Goal: Task Accomplishment & Management: Use online tool/utility

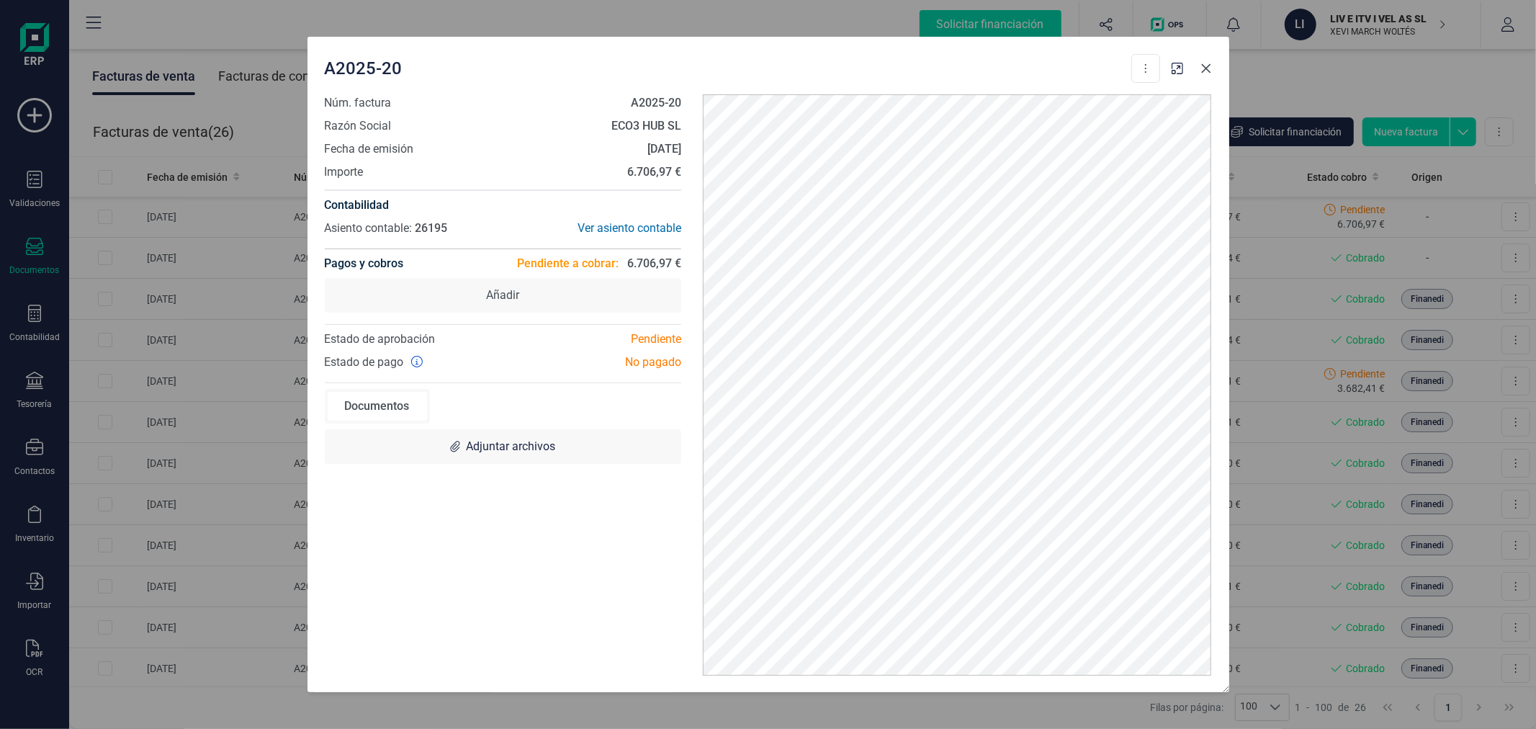
click at [1208, 66] on icon "button" at bounding box center [1206, 69] width 12 height 12
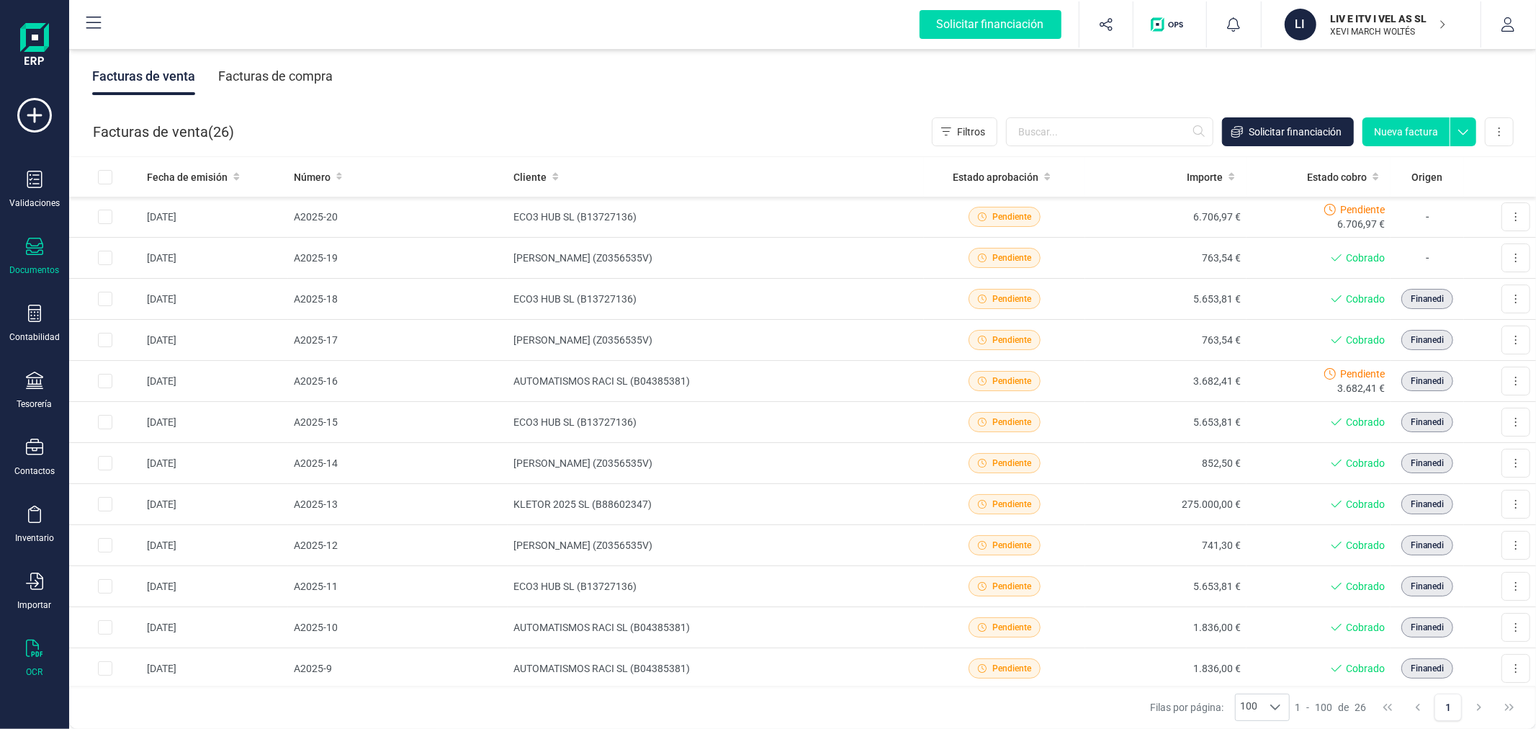
click at [31, 663] on div "OCR" at bounding box center [35, 658] width 58 height 38
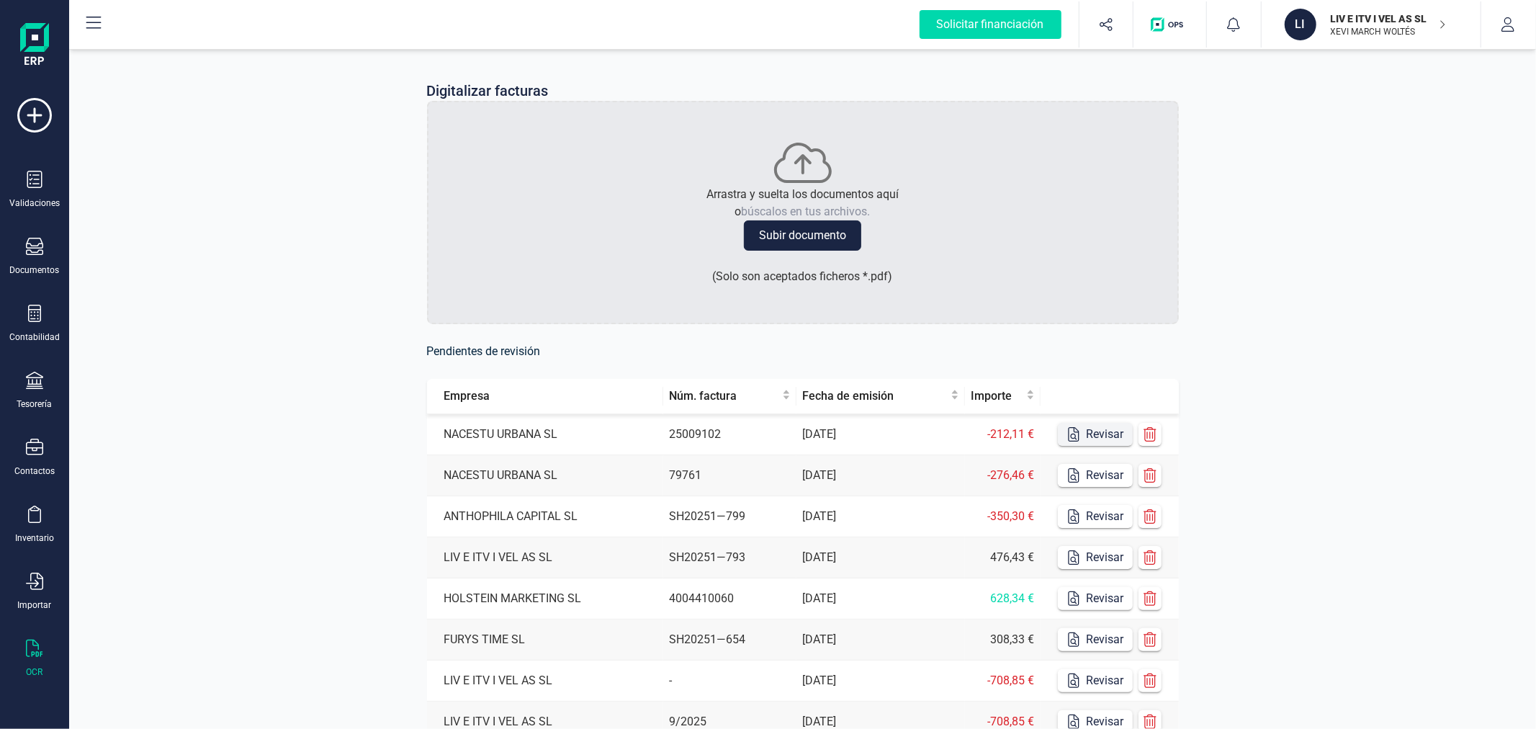
click at [1110, 435] on button "Revisar" at bounding box center [1095, 434] width 75 height 23
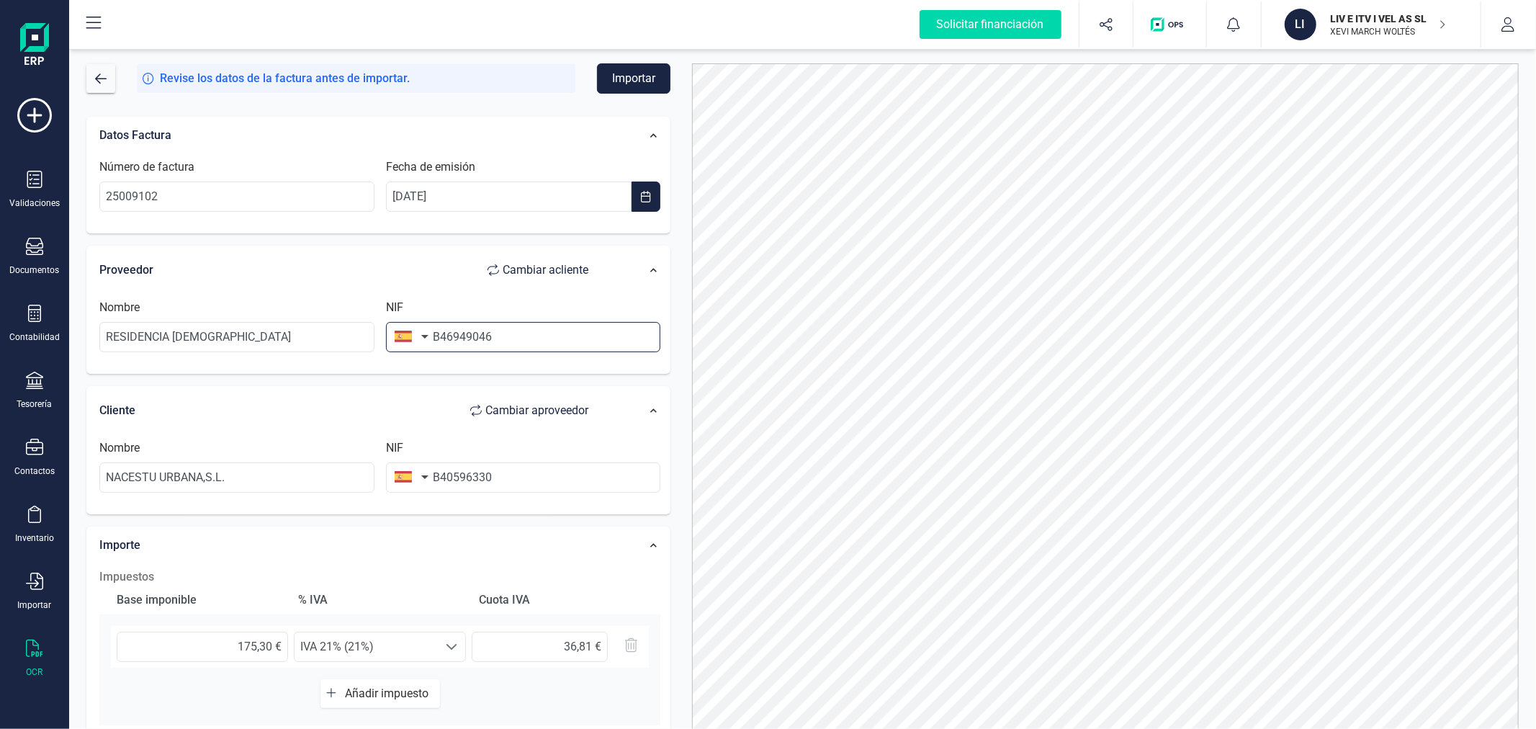
click at [500, 337] on input "B46949046" at bounding box center [523, 337] width 275 height 30
type input "B4694904"
type input "LEVANTINA DE CELULOSAS SL"
type input "B46949046"
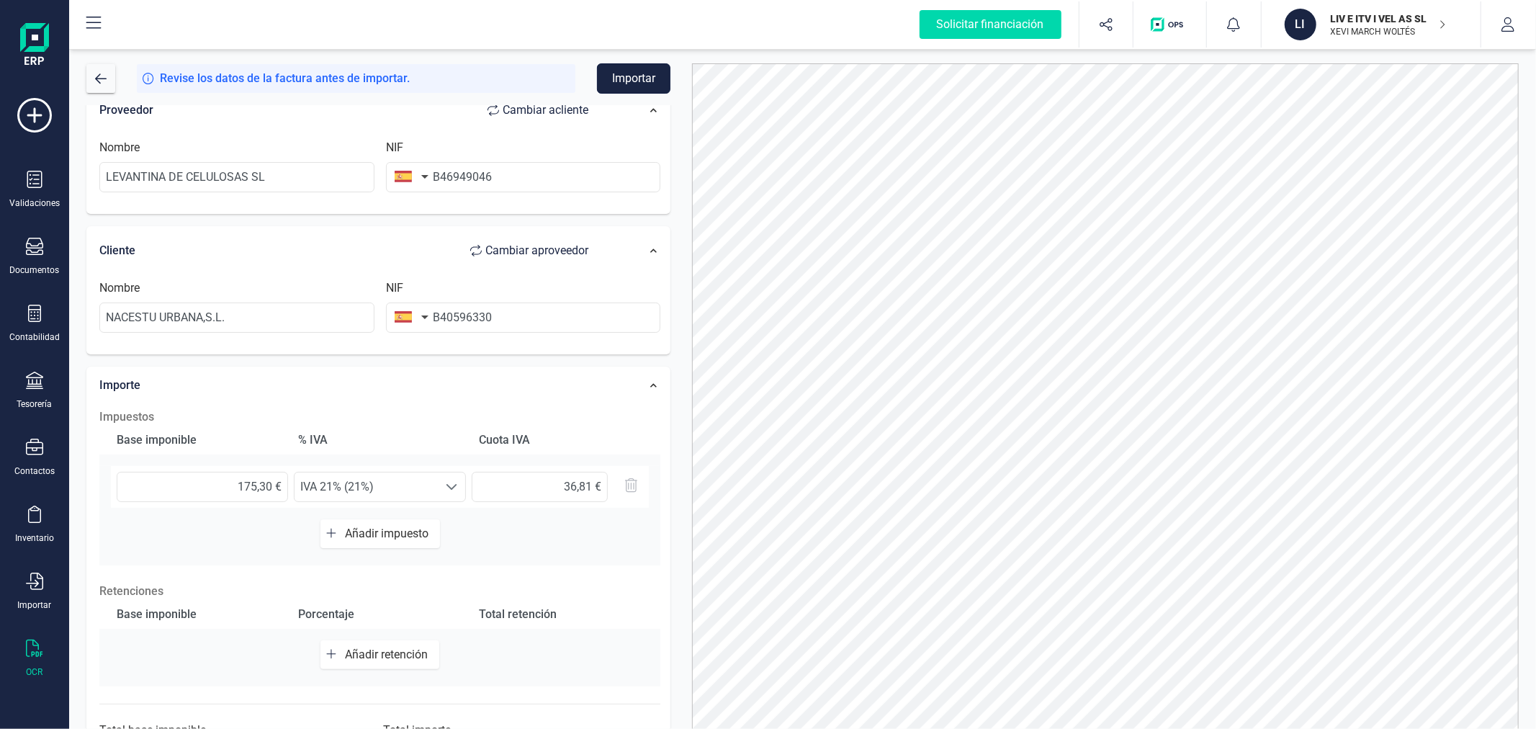
click at [651, 77] on button "Importar" at bounding box center [633, 78] width 73 height 30
click at [101, 74] on span "button" at bounding box center [101, 79] width 12 height 12
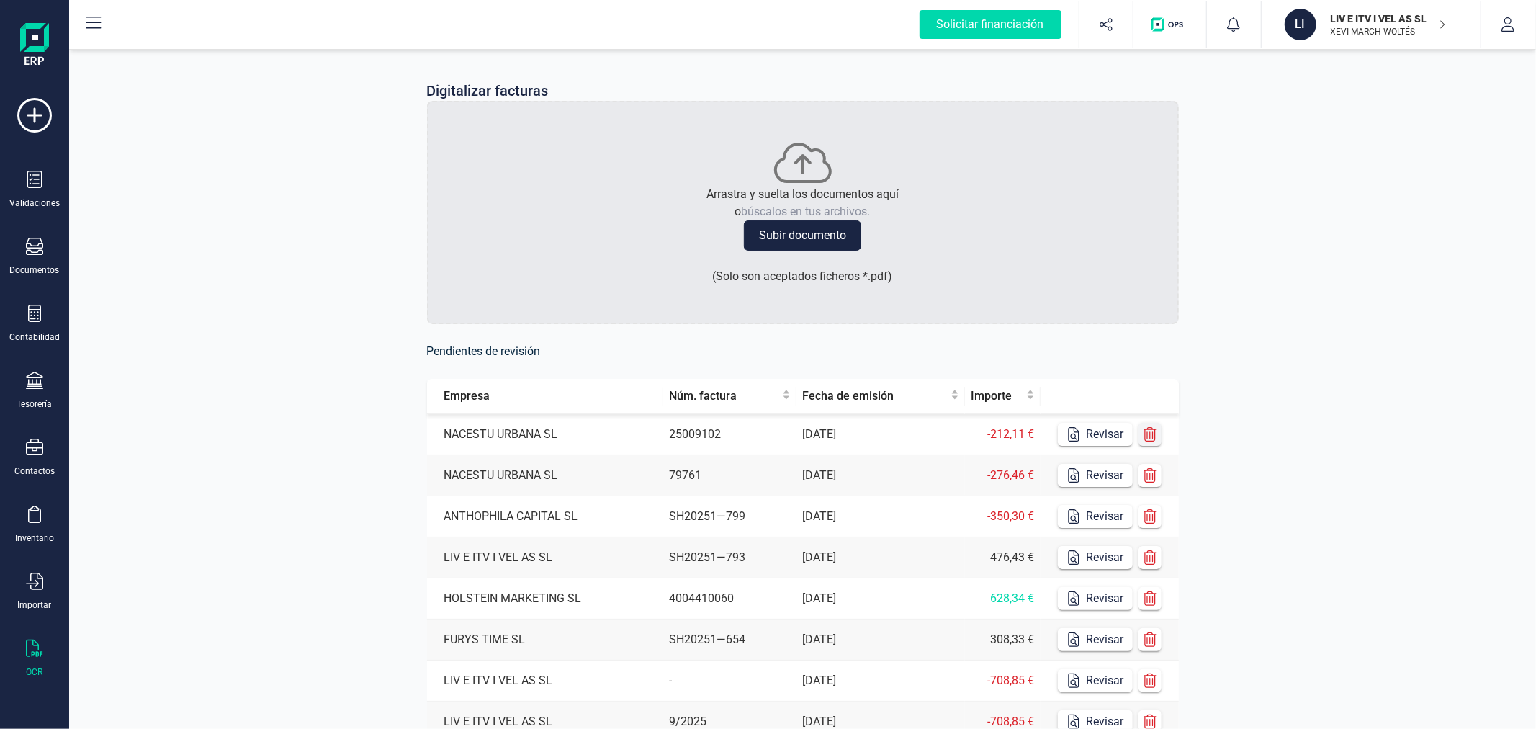
click at [1151, 435] on icon "button" at bounding box center [1150, 434] width 14 height 14
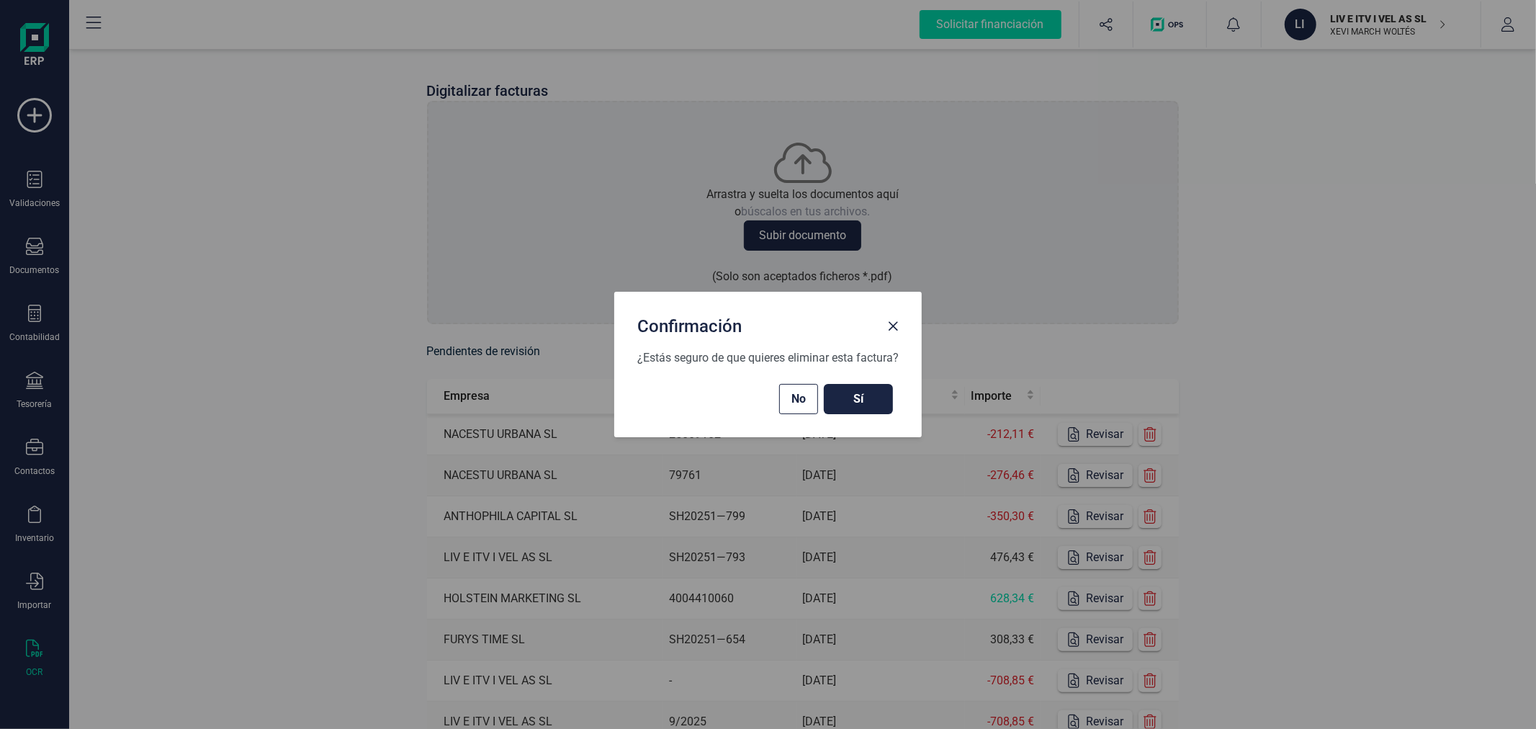
click at [865, 399] on span "Sí" at bounding box center [858, 398] width 40 height 17
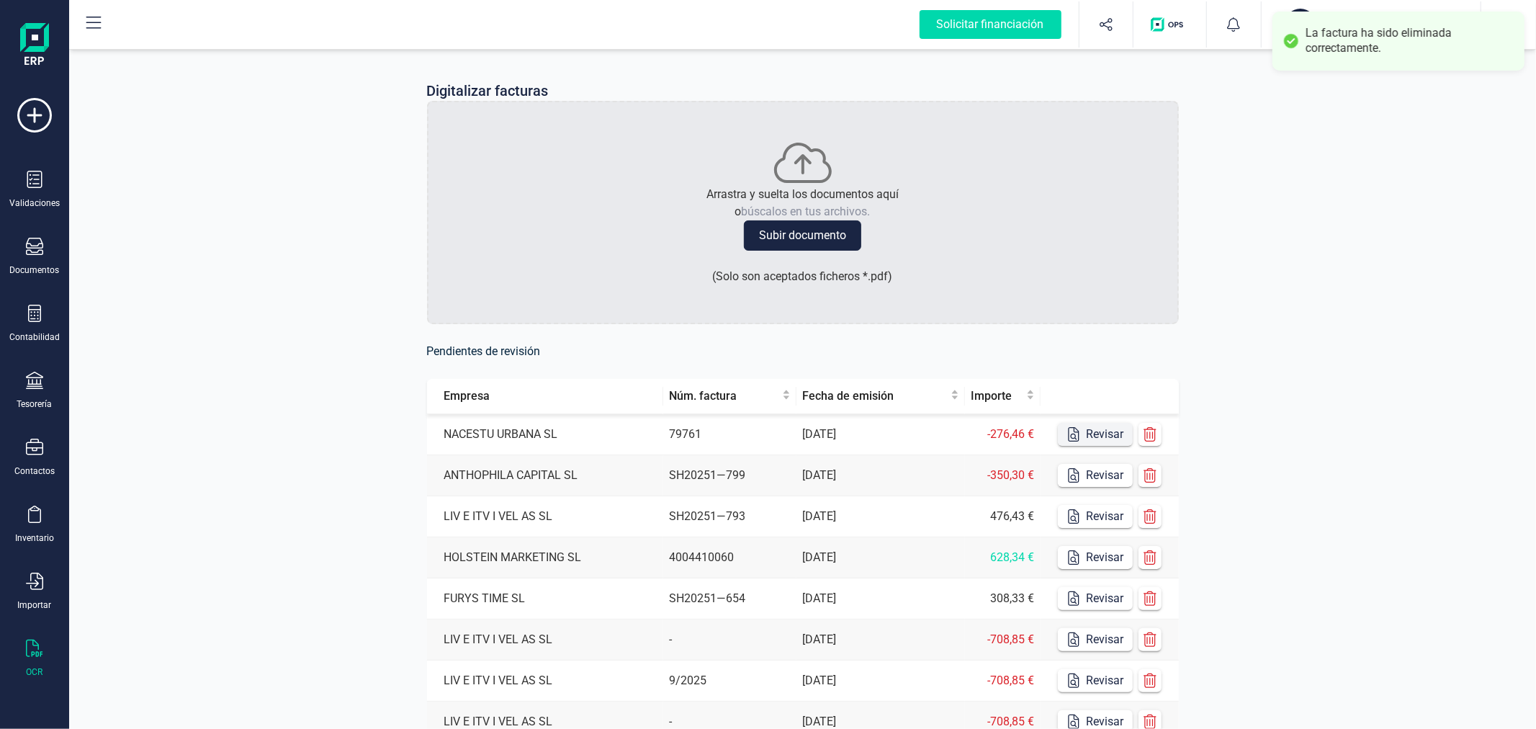
click at [1095, 434] on button "Revisar" at bounding box center [1095, 434] width 75 height 23
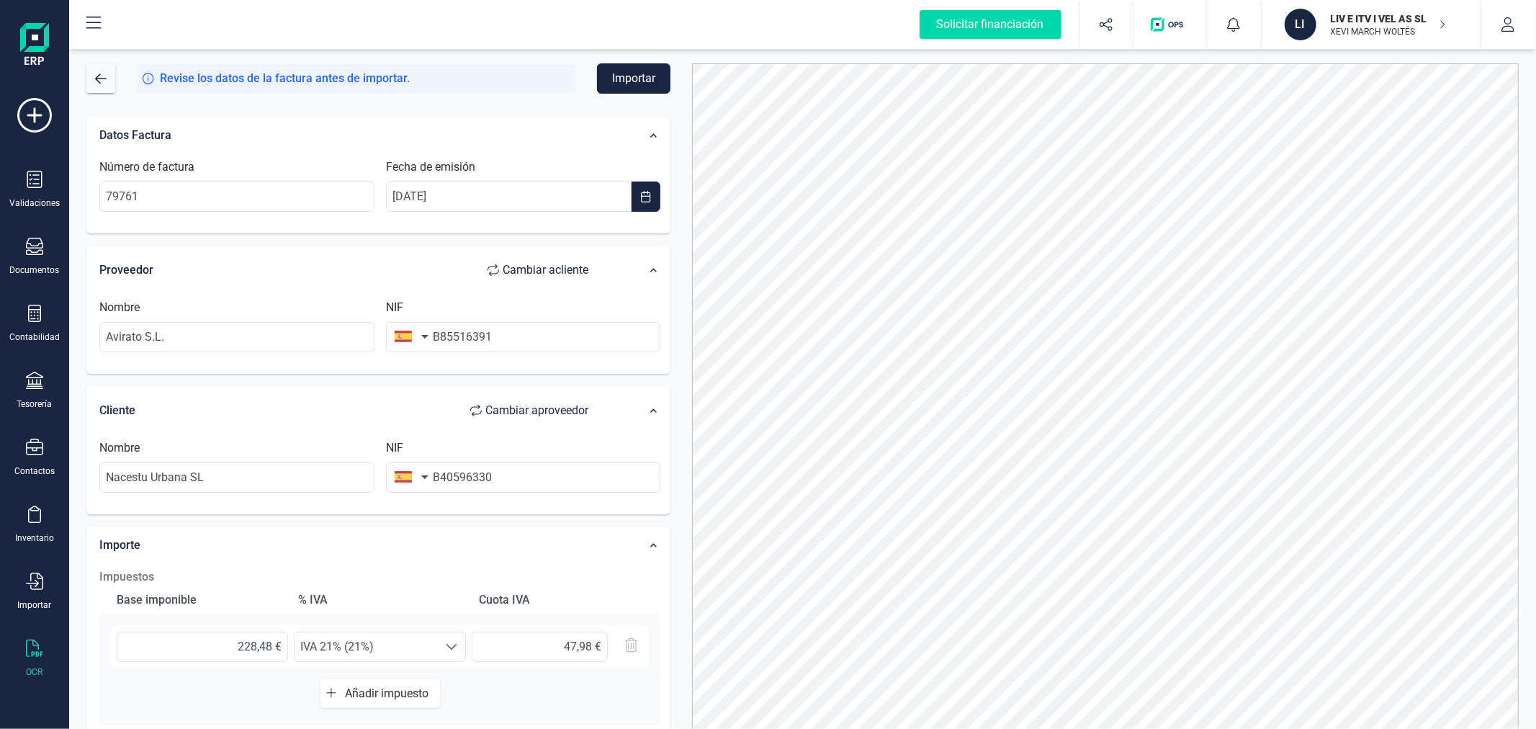
click at [655, 73] on button "Importar" at bounding box center [633, 78] width 73 height 30
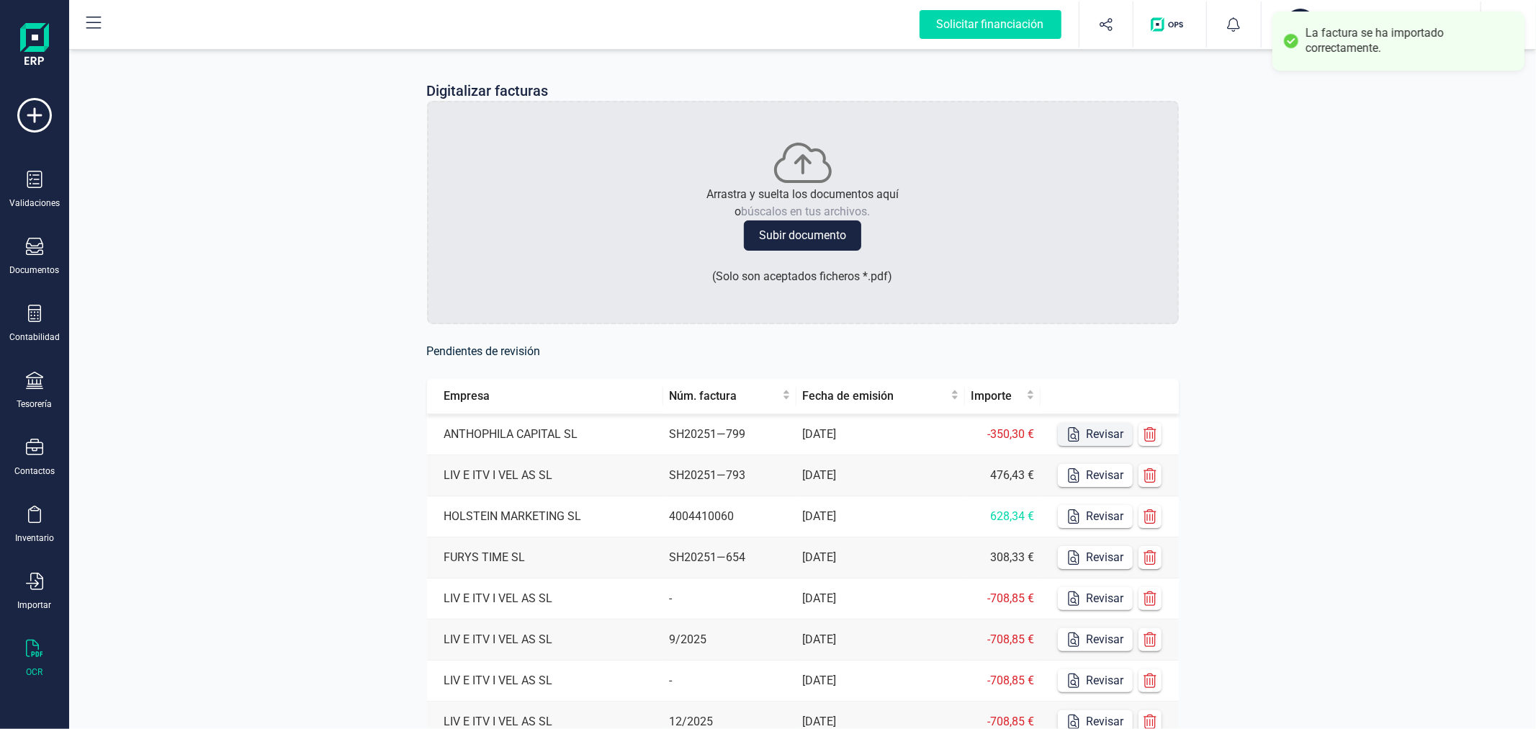
click at [1086, 435] on button "Revisar" at bounding box center [1095, 434] width 75 height 23
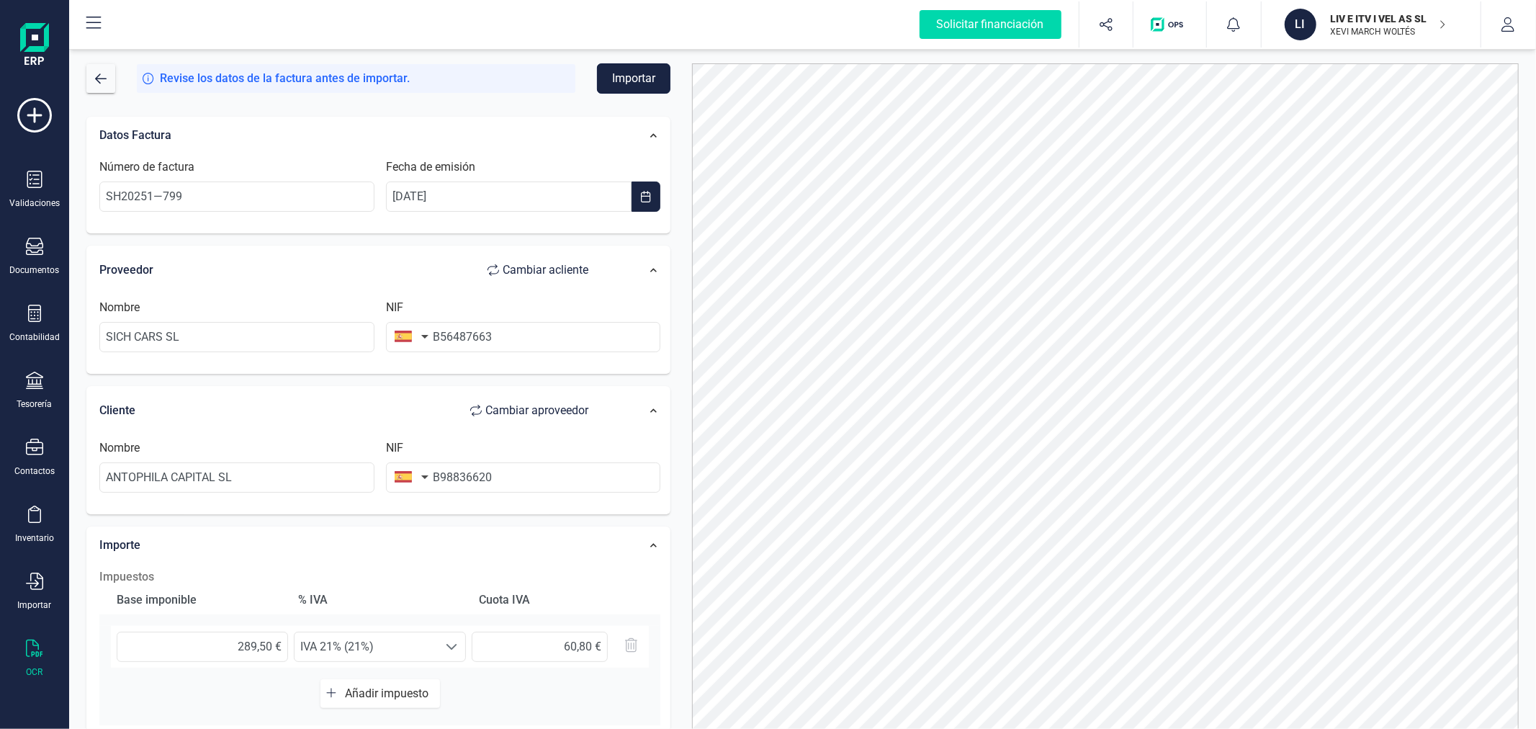
click at [637, 78] on button "Importar" at bounding box center [633, 78] width 73 height 30
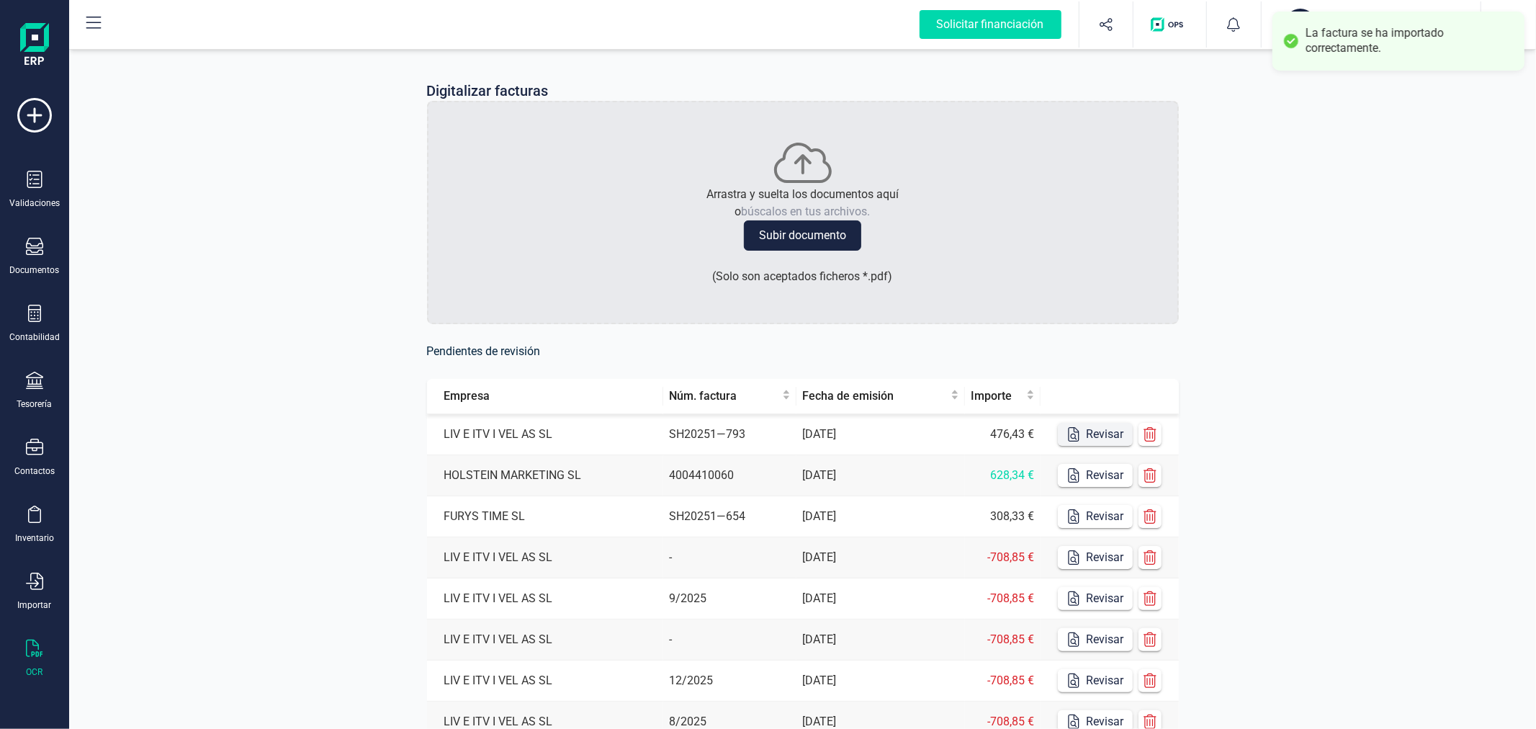
click at [1092, 430] on button "Revisar" at bounding box center [1095, 434] width 75 height 23
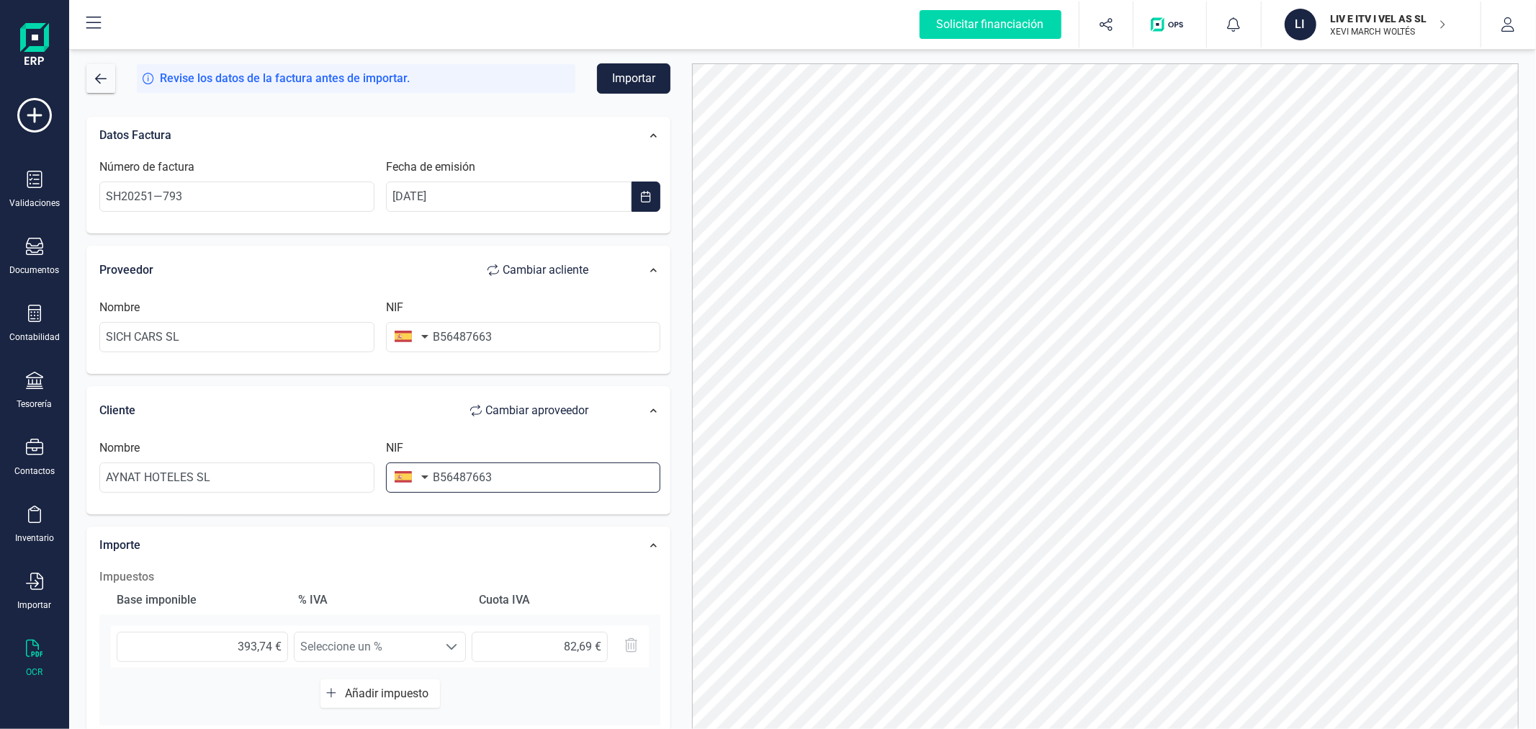
click at [500, 480] on input "B56487663" at bounding box center [523, 477] width 275 height 30
type input "B40618266"
click at [509, 508] on li "B40618266" at bounding box center [523, 513] width 275 height 29
click at [611, 88] on button "Importar" at bounding box center [633, 78] width 73 height 30
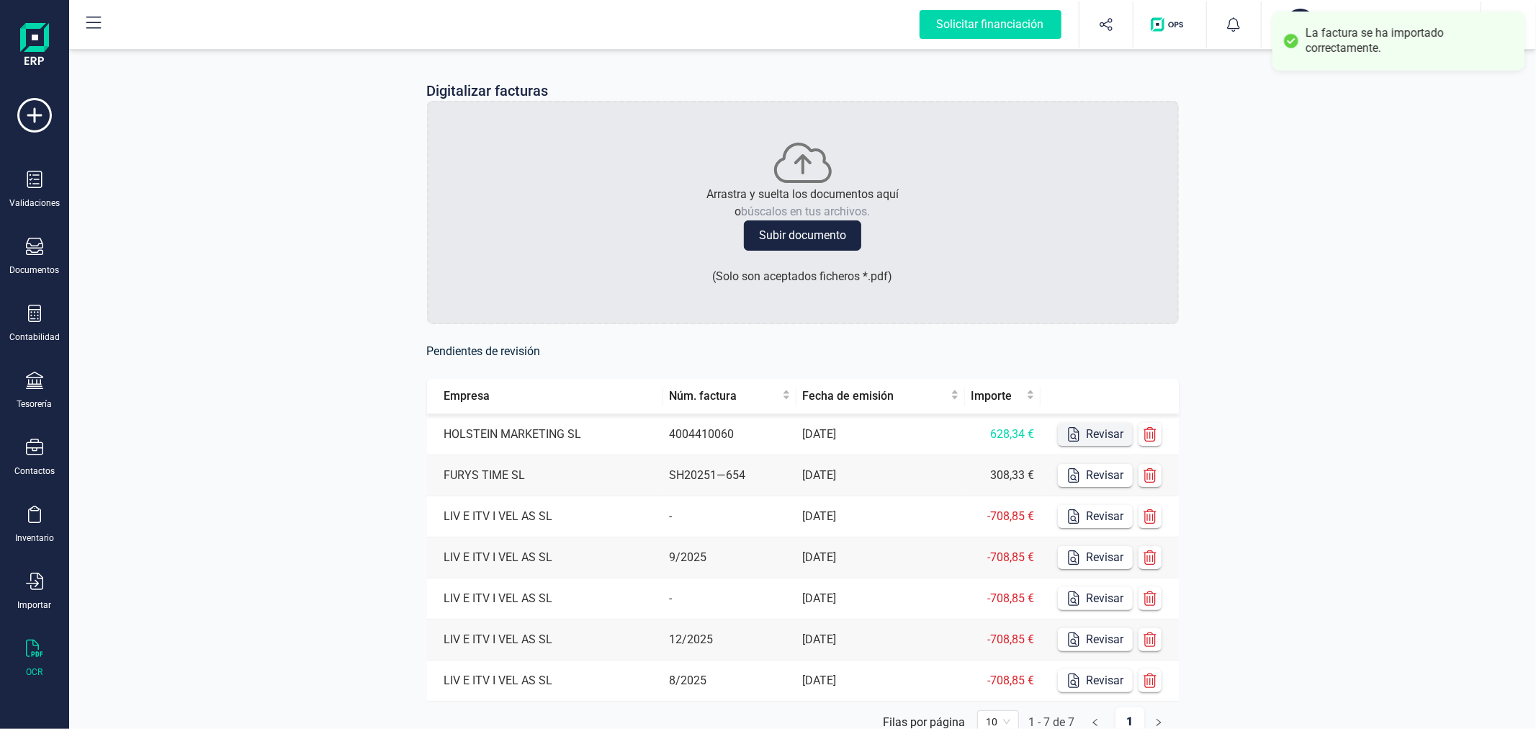
click at [1085, 428] on button "Revisar" at bounding box center [1095, 434] width 75 height 23
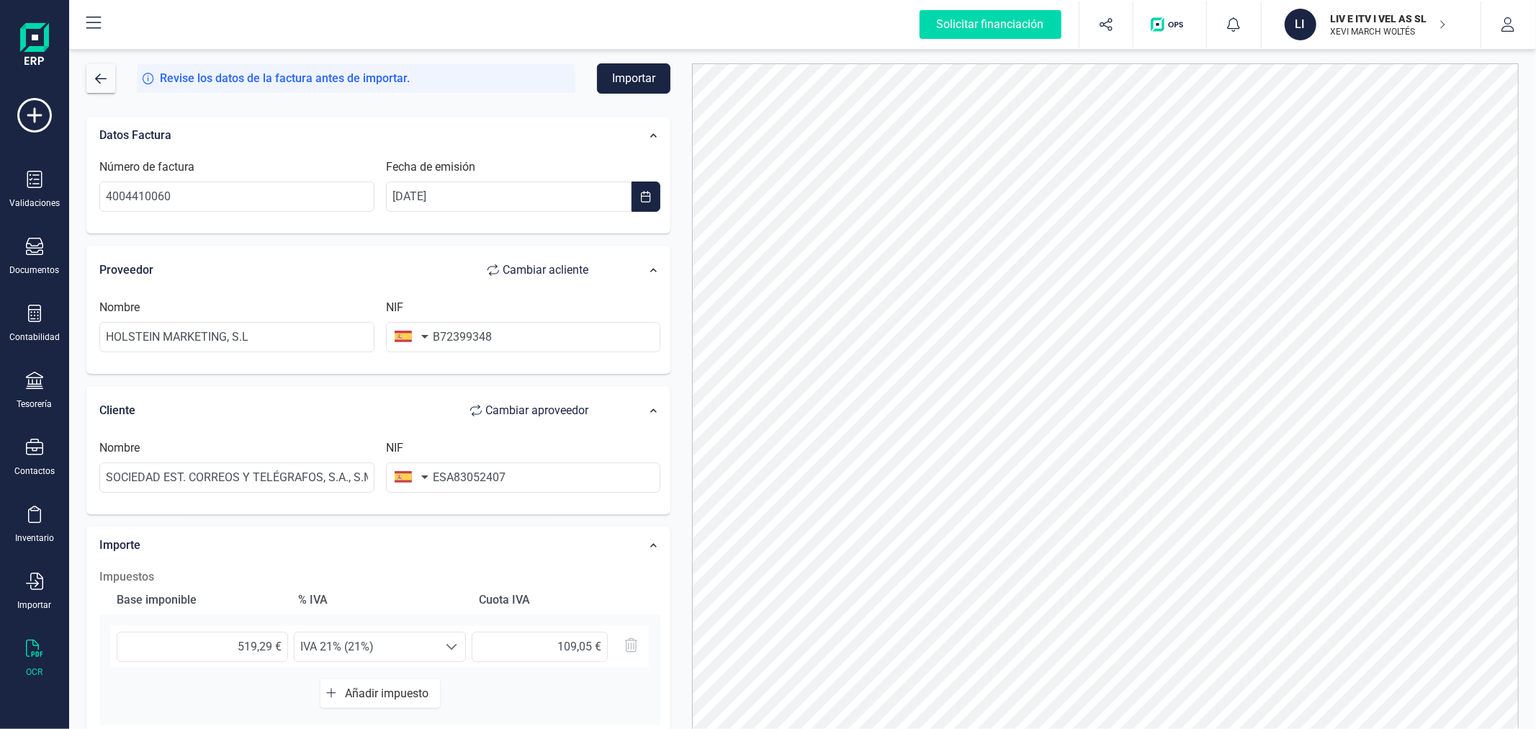
click at [557, 269] on span "Cambiar a cliente" at bounding box center [546, 269] width 86 height 17
type input "SOCIEDAD EST. CORREOS Y TELÉGRAFOS, S.A., S.M.E."
type input "ESA83052407"
type input "HOLSTEIN MARKETING, S.L"
type input "B72399348"
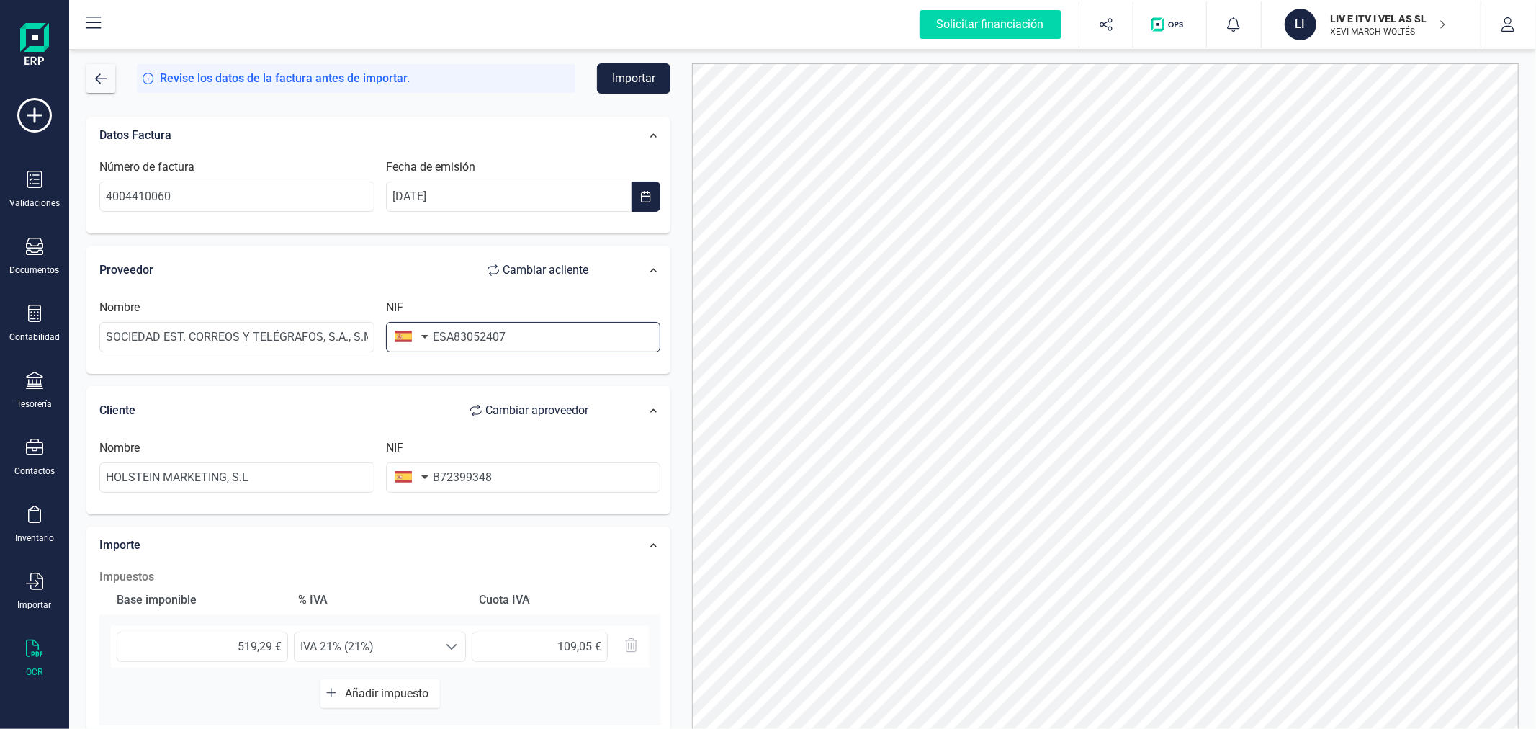
click at [447, 335] on input "ESA83052407" at bounding box center [523, 337] width 275 height 30
type input "A83052407"
click at [581, 382] on li "A83052407" at bounding box center [523, 372] width 275 height 29
type input "SOCIEDAD ESTATAL DE CORREOS Y TELEGRAFOS SA"
click at [641, 73] on button "Importar" at bounding box center [633, 78] width 73 height 30
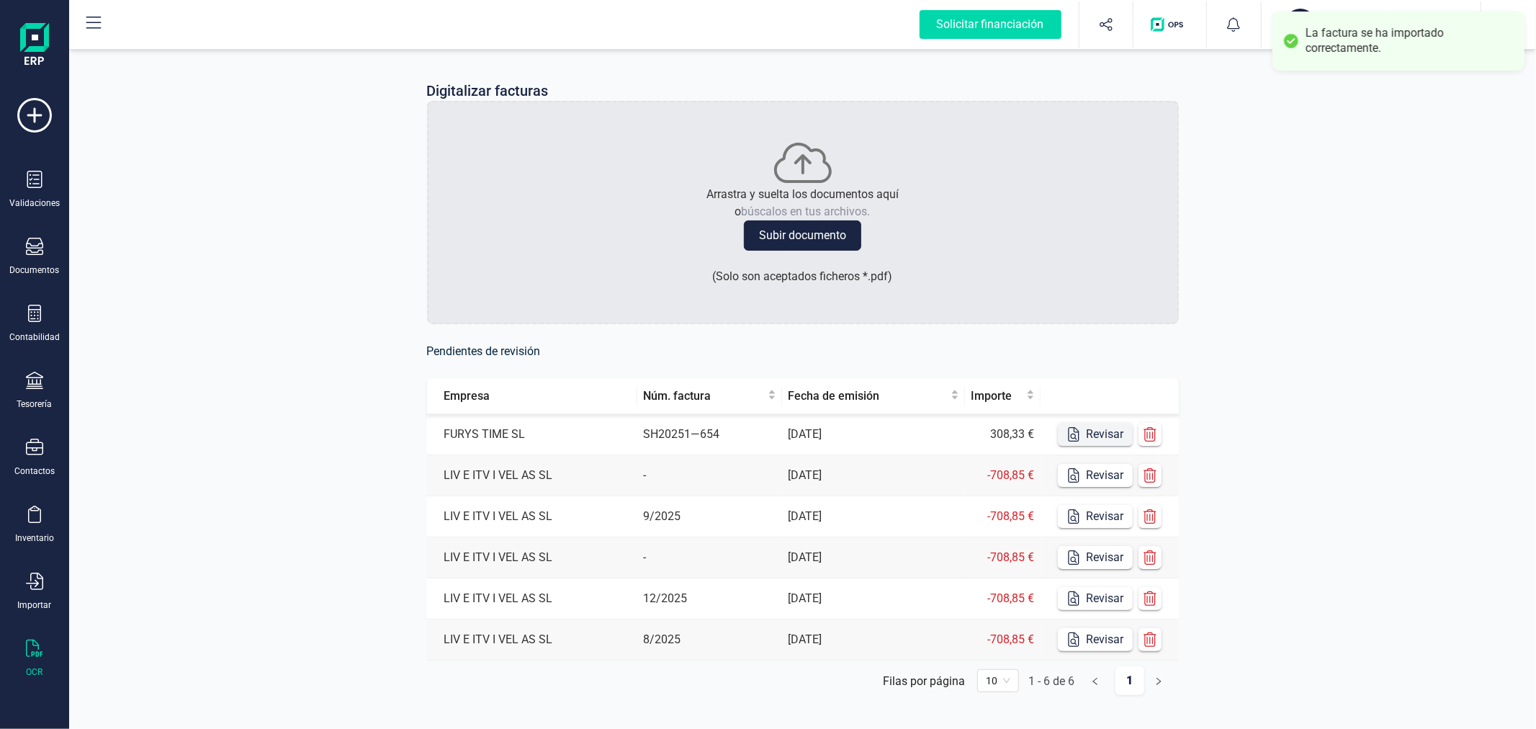
click at [1105, 438] on button "Revisar" at bounding box center [1095, 434] width 75 height 23
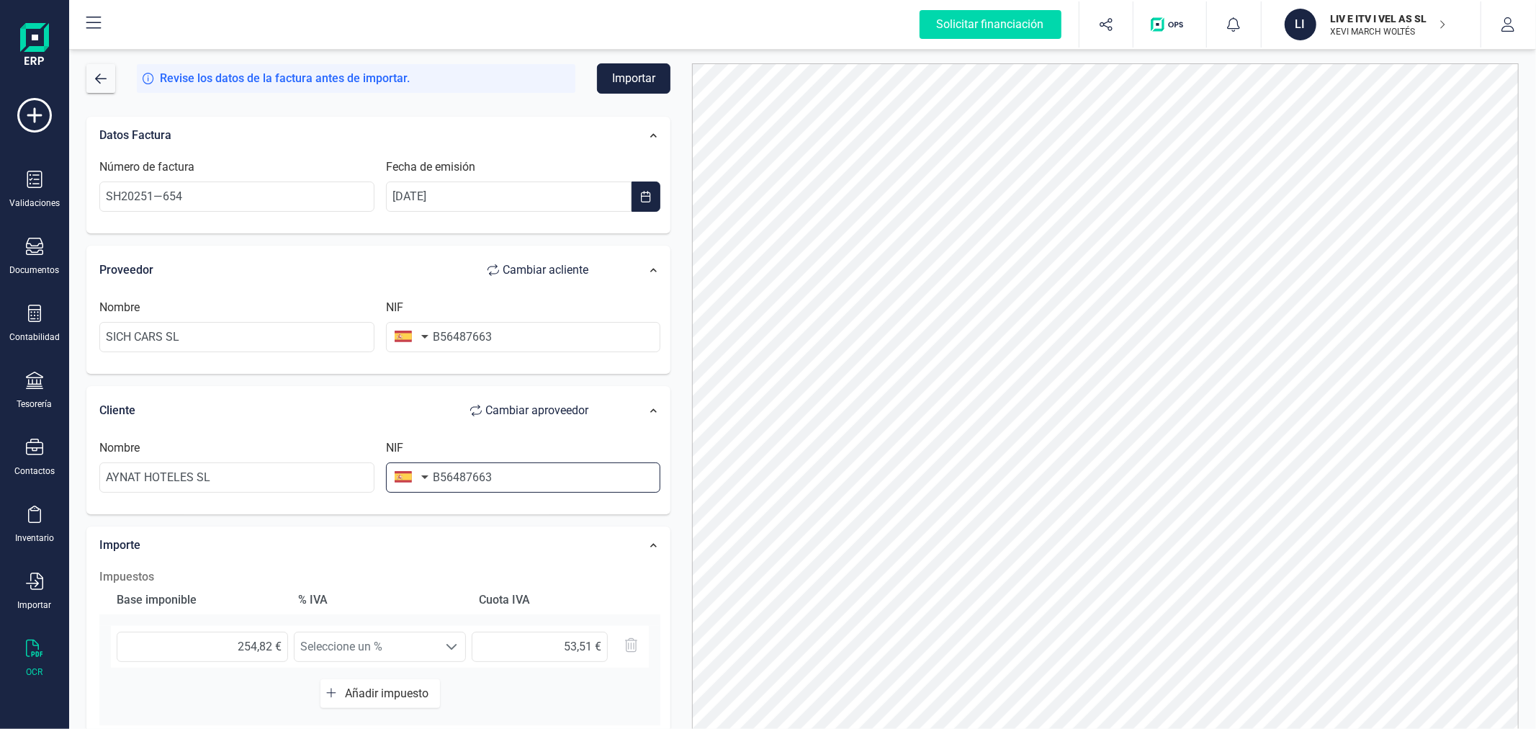
click at [529, 480] on input "B56487663" at bounding box center [523, 477] width 275 height 30
type input "B40618266"
click at [521, 515] on li "B40618266" at bounding box center [523, 513] width 275 height 29
click at [644, 79] on button "Importar" at bounding box center [633, 78] width 73 height 30
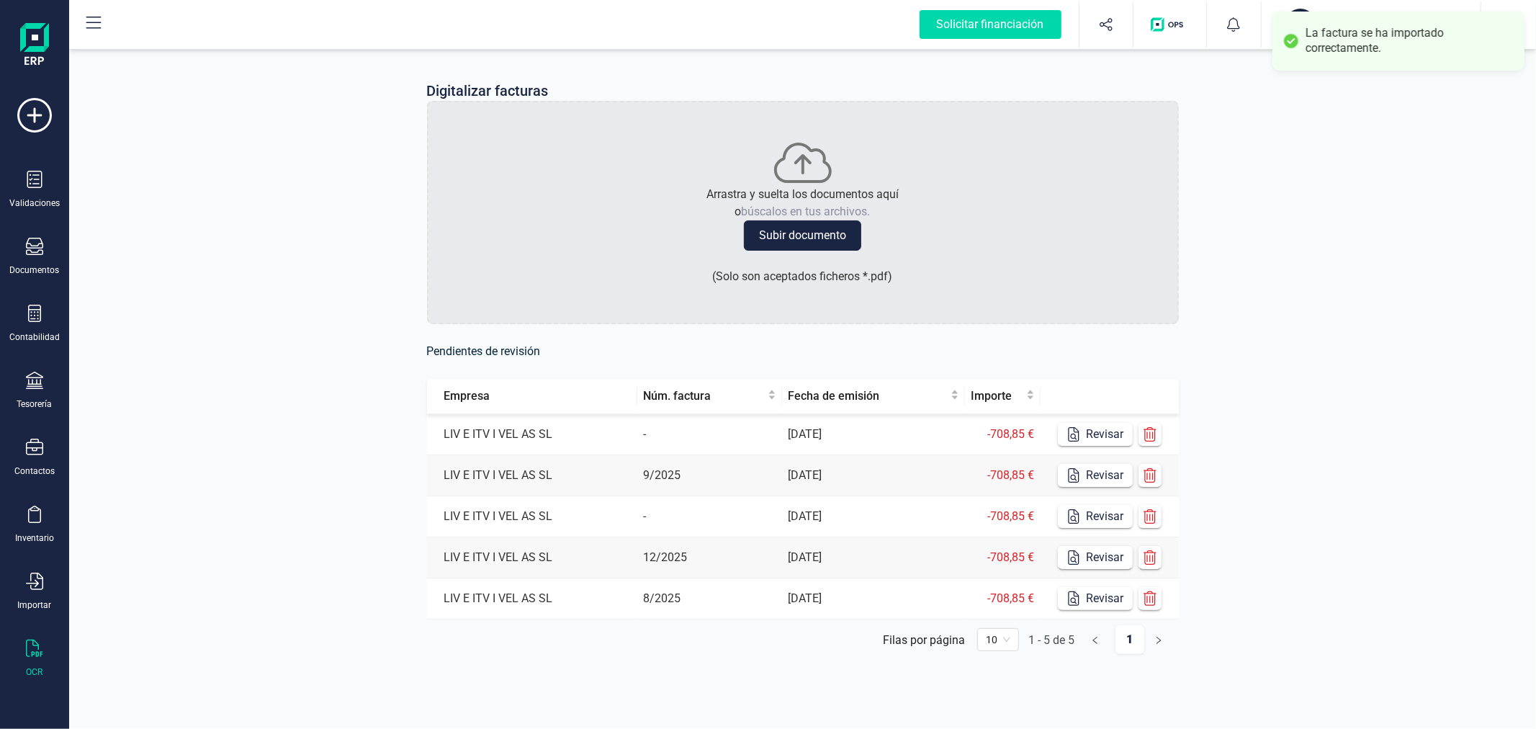
click at [353, 219] on div "Digitalizar facturas Arrastra y suelta los documentos aquí o búscalos en tus ar…" at bounding box center [802, 378] width 1467 height 665
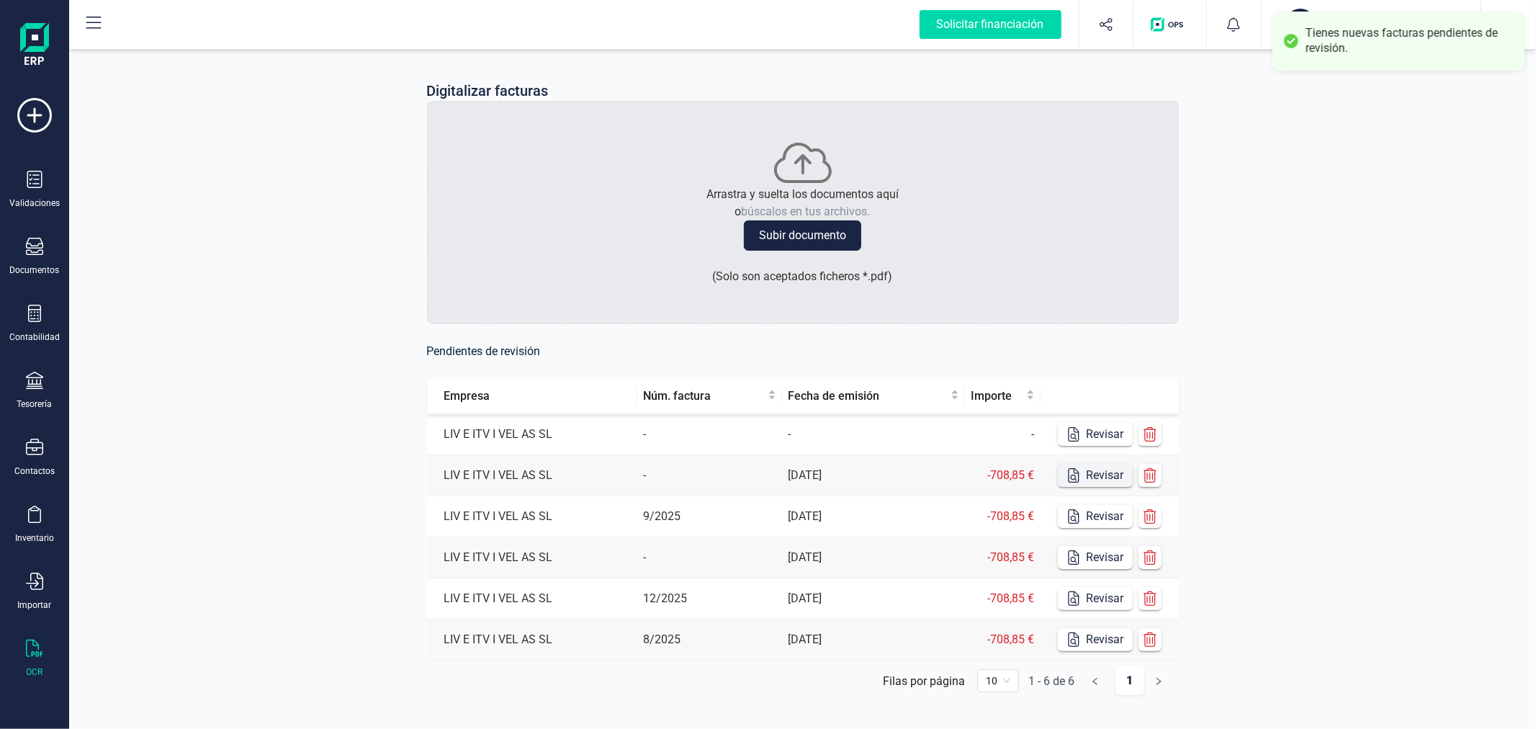
click at [1100, 434] on button "Revisar" at bounding box center [1095, 434] width 75 height 23
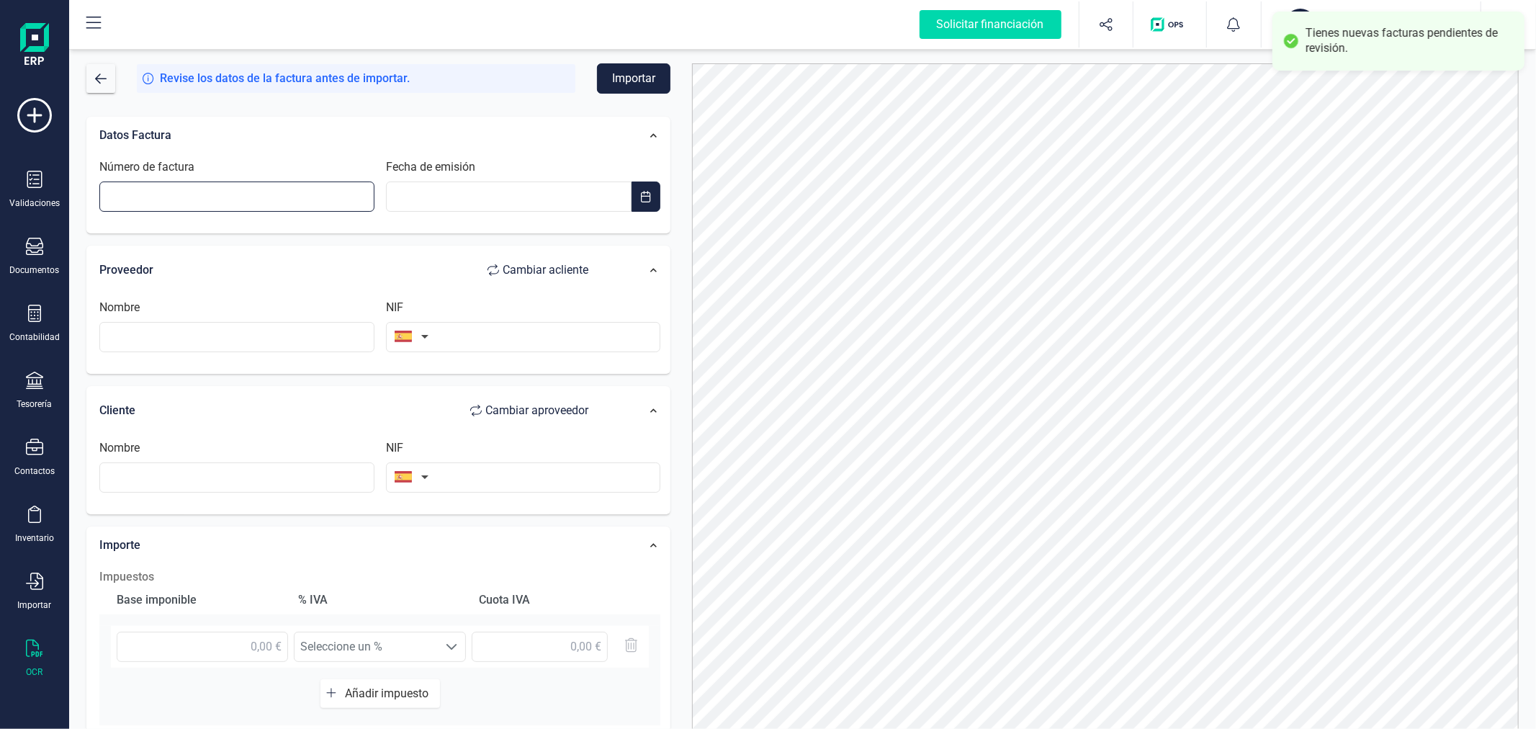
click at [313, 187] on input "Número de factura" at bounding box center [236, 196] width 275 height 30
type input "A2025FCU182734"
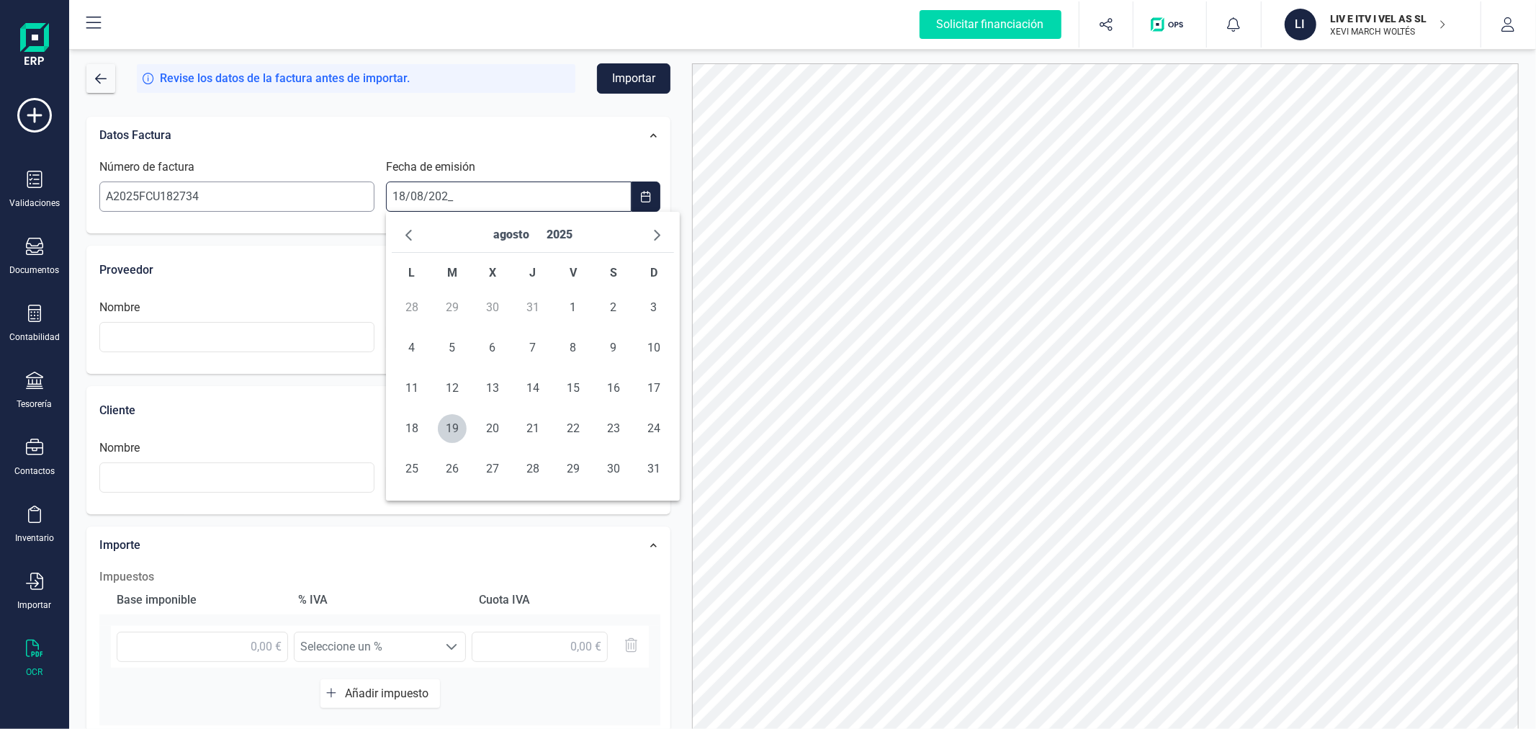
type input "18/08/2025"
click at [413, 432] on span "18" at bounding box center [412, 428] width 29 height 29
click at [473, 333] on input "text" at bounding box center [523, 337] width 275 height 30
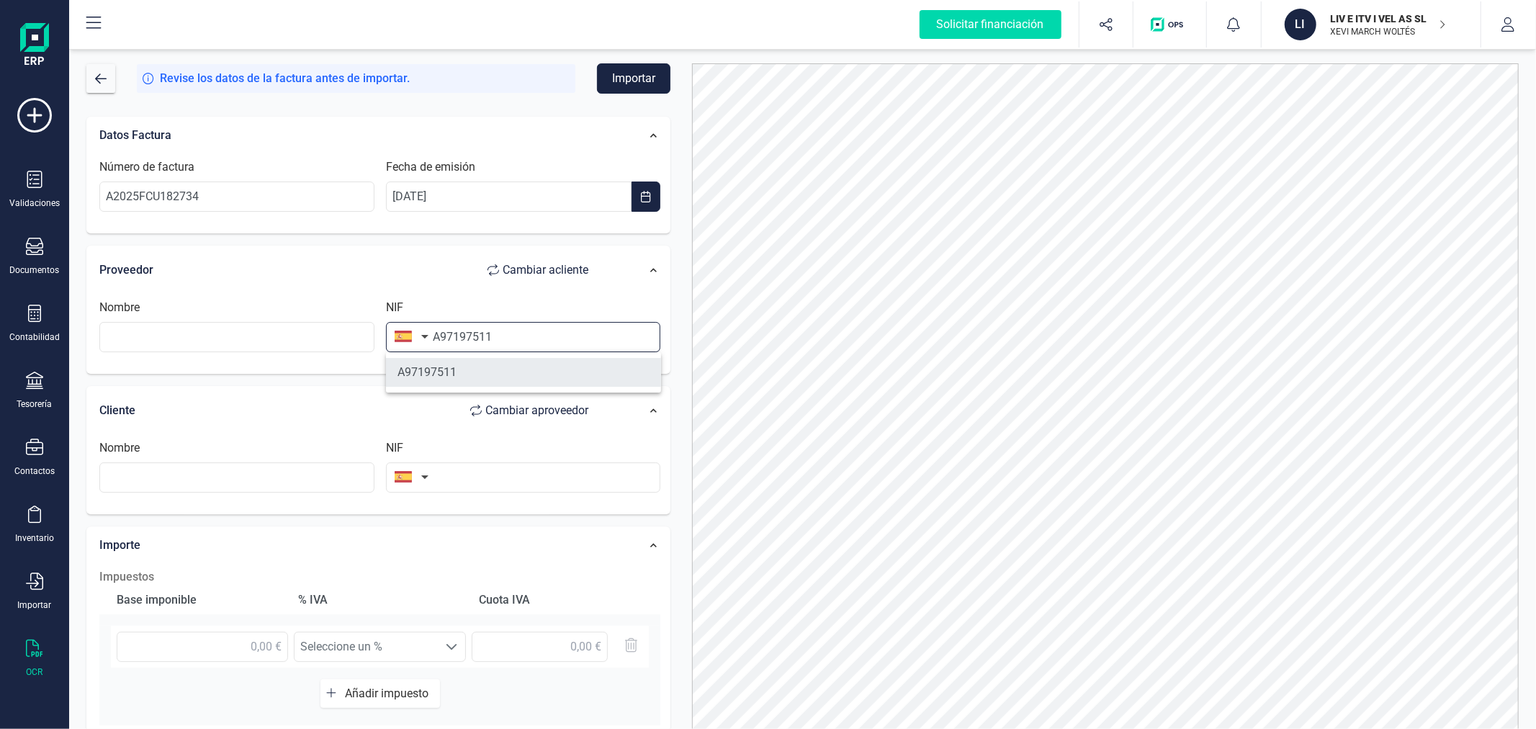
type input "A97197511"
click at [482, 377] on li "A97197511" at bounding box center [523, 372] width 275 height 29
type input "EMPRESA MIXTA VALENCIANA DE AGUAS SA"
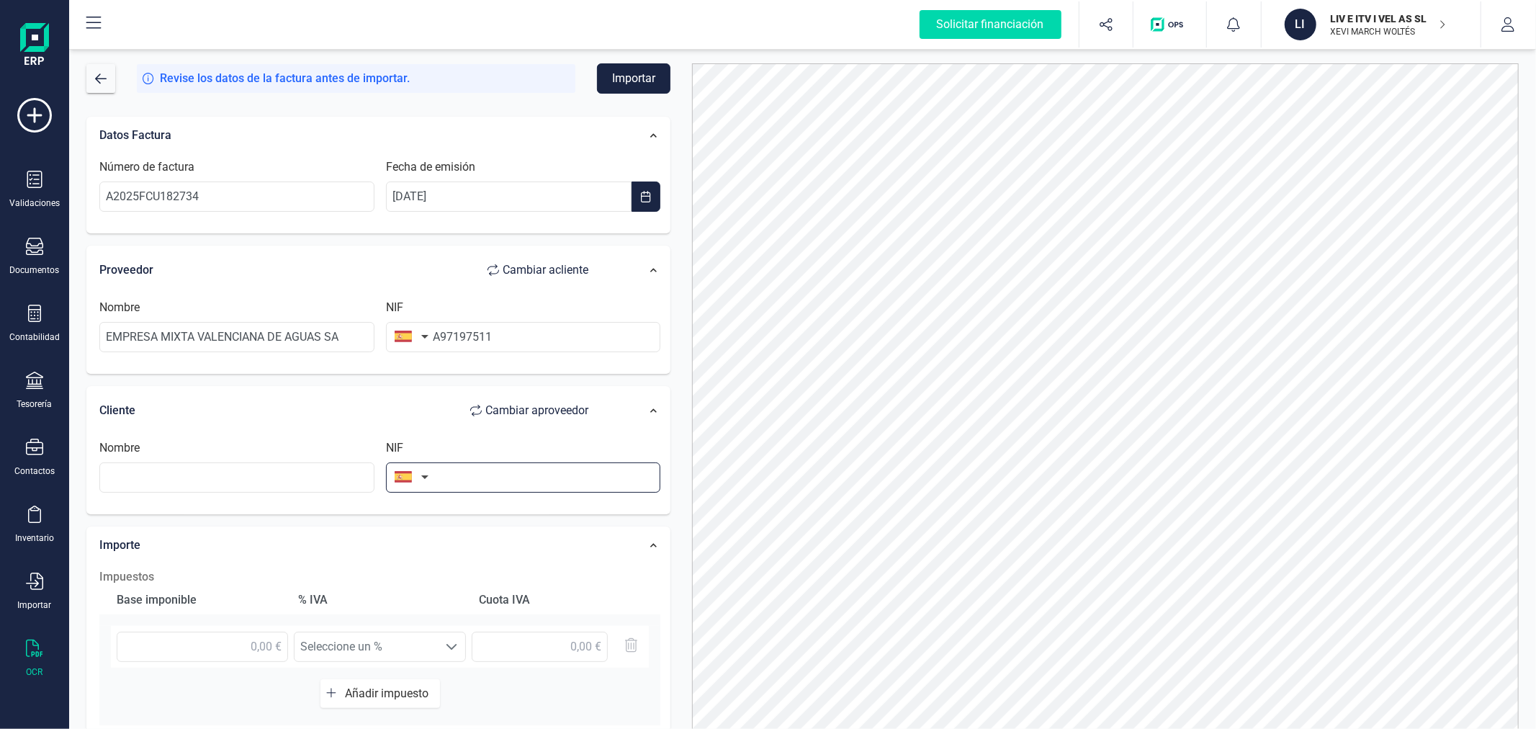
click at [491, 477] on input "text" at bounding box center [523, 477] width 275 height 30
click at [220, 472] on input "text" at bounding box center [236, 477] width 275 height 30
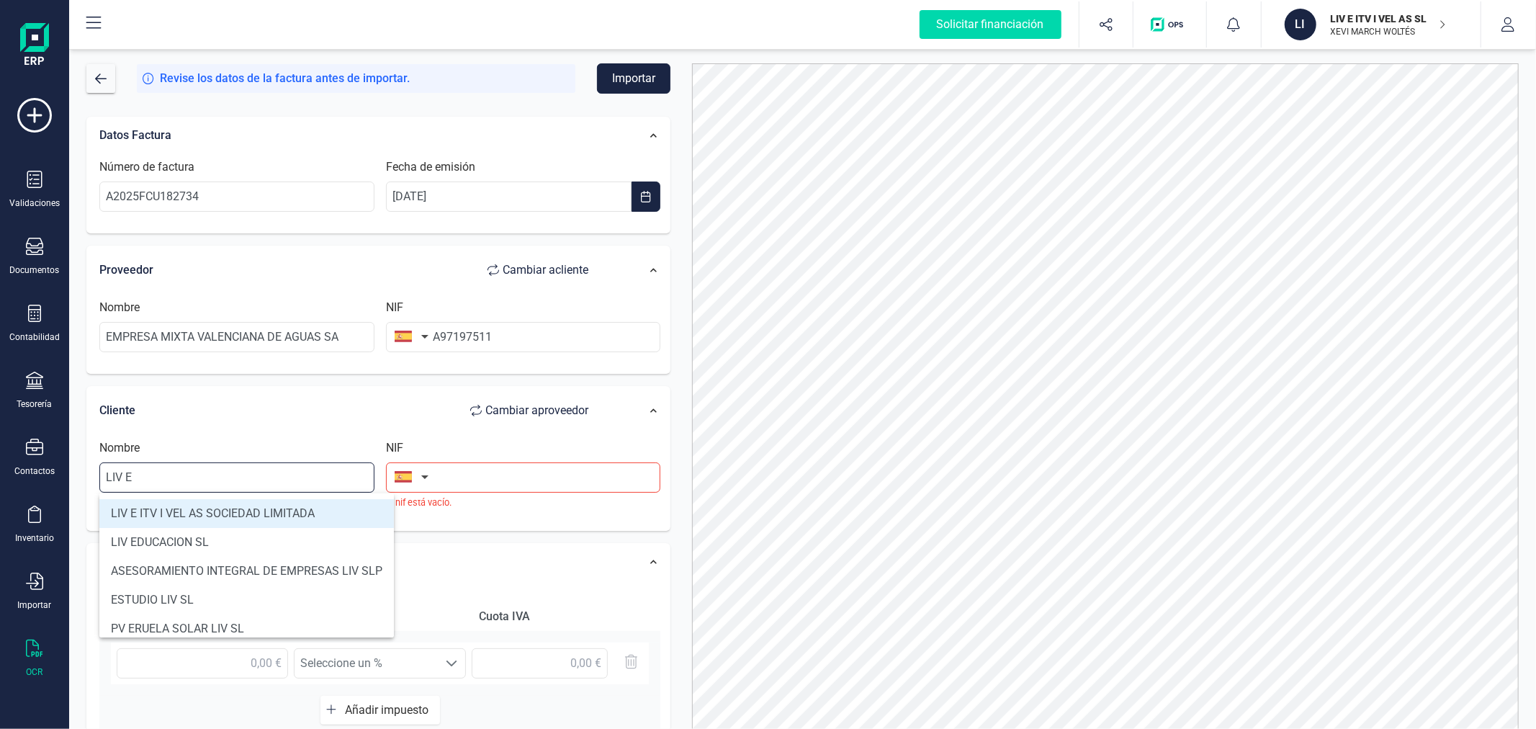
type input "LIV E ITV I VEL AS SOCIEDAD LIMITADA"
type input "B98419310"
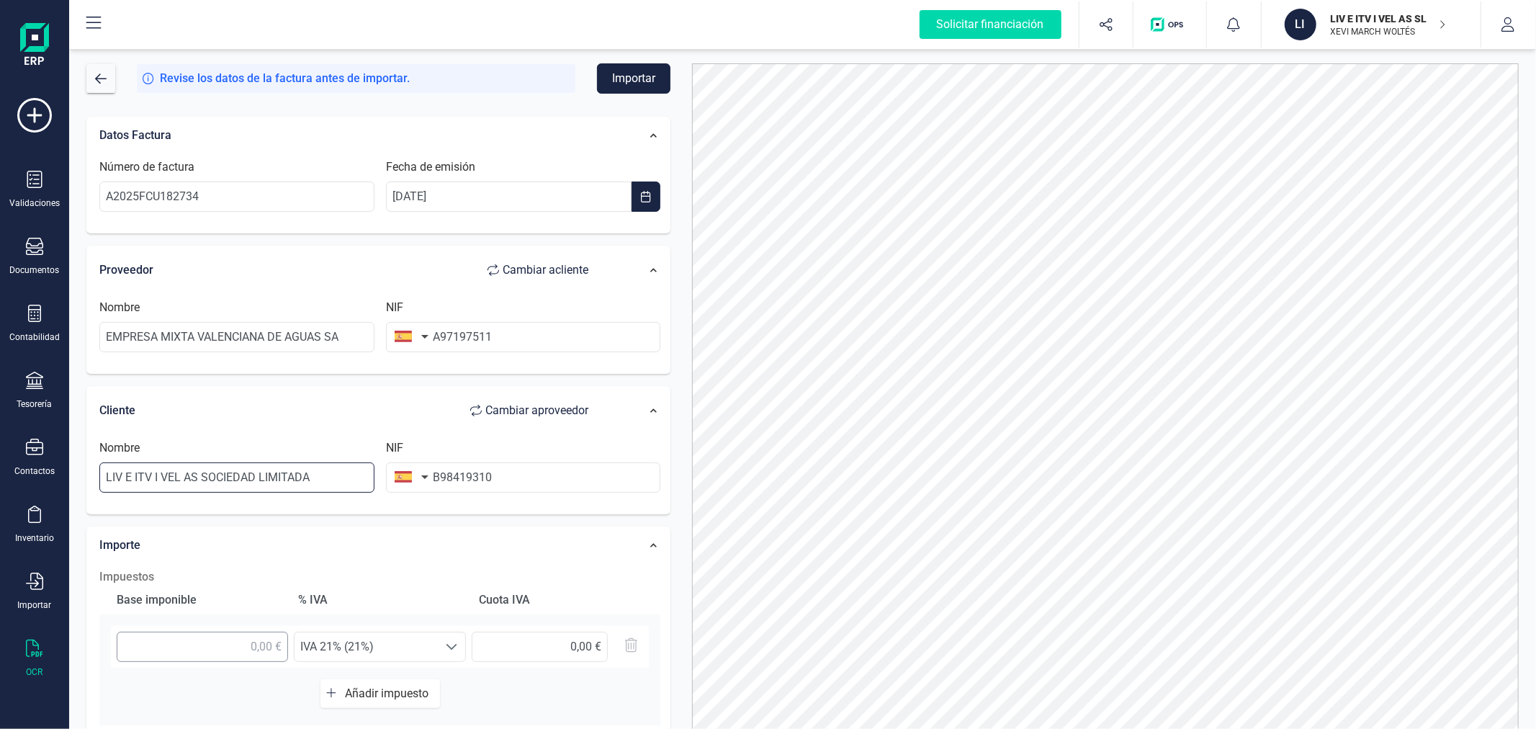
type input "LIV E ITV I VEL AS SOCIEDAD LIMITADA"
click at [214, 644] on input "text" at bounding box center [202, 647] width 171 height 30
type input "5,00 €"
click at [398, 686] on span "Añadir impuesto" at bounding box center [389, 693] width 89 height 14
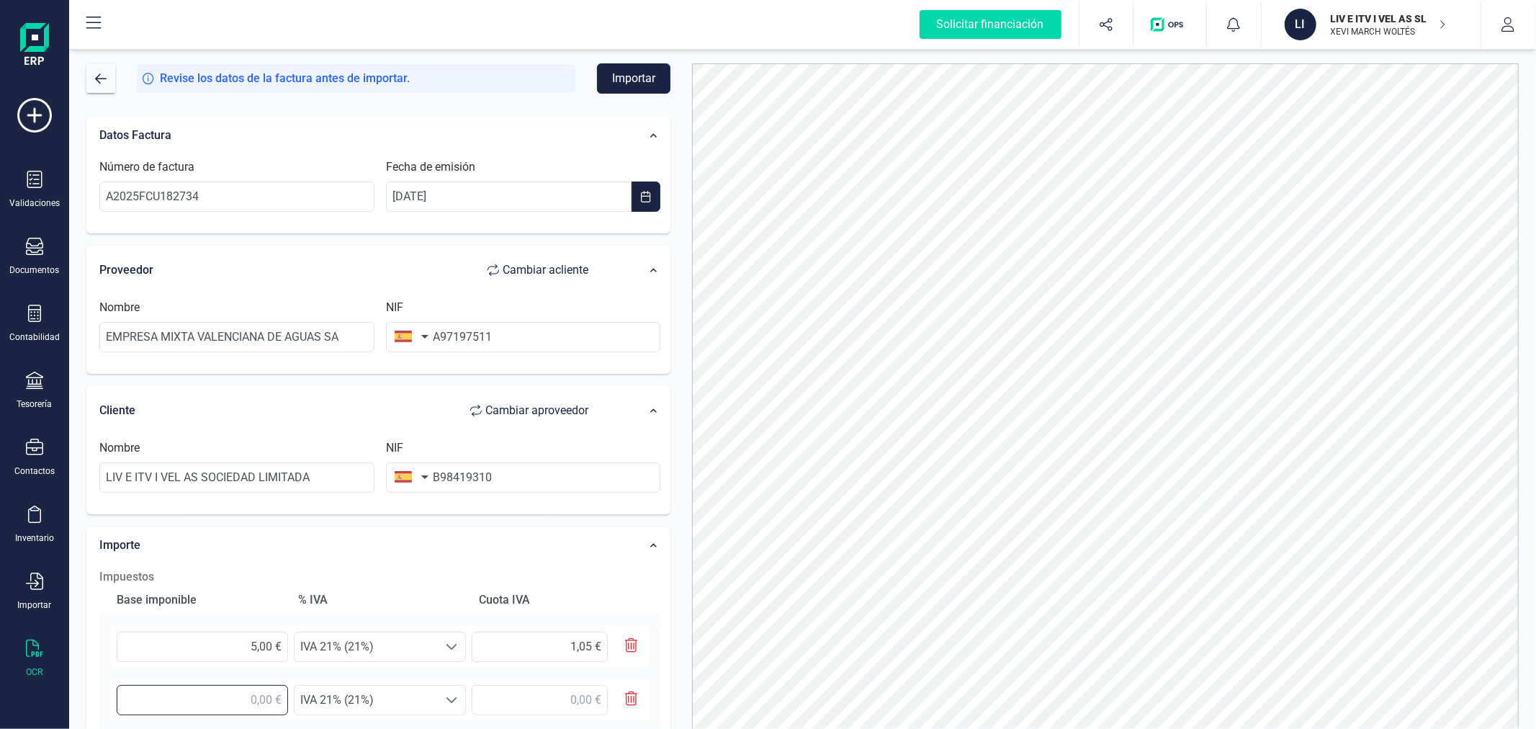
click at [269, 700] on input "text" at bounding box center [202, 700] width 171 height 30
type input "20,68 €"
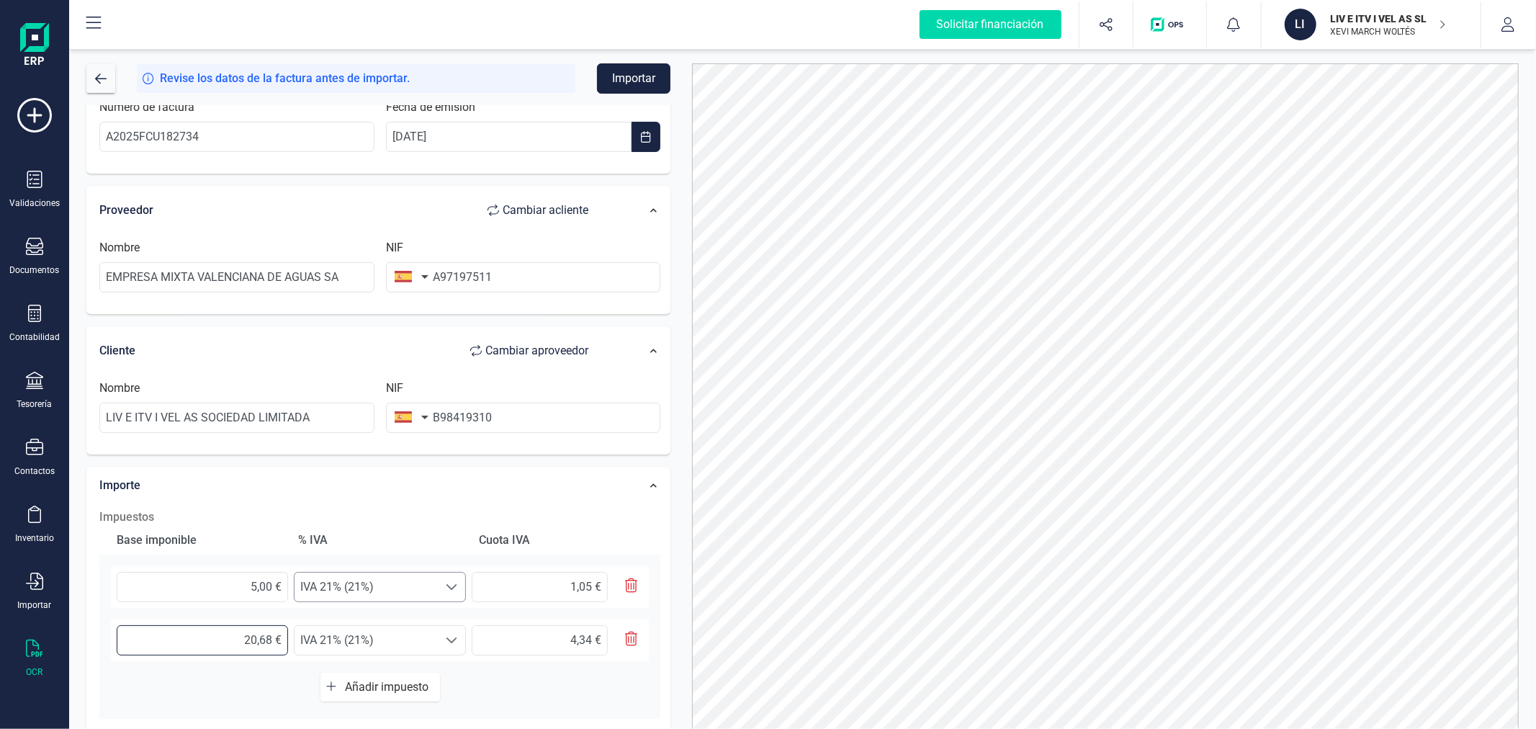
scroll to position [160, 0]
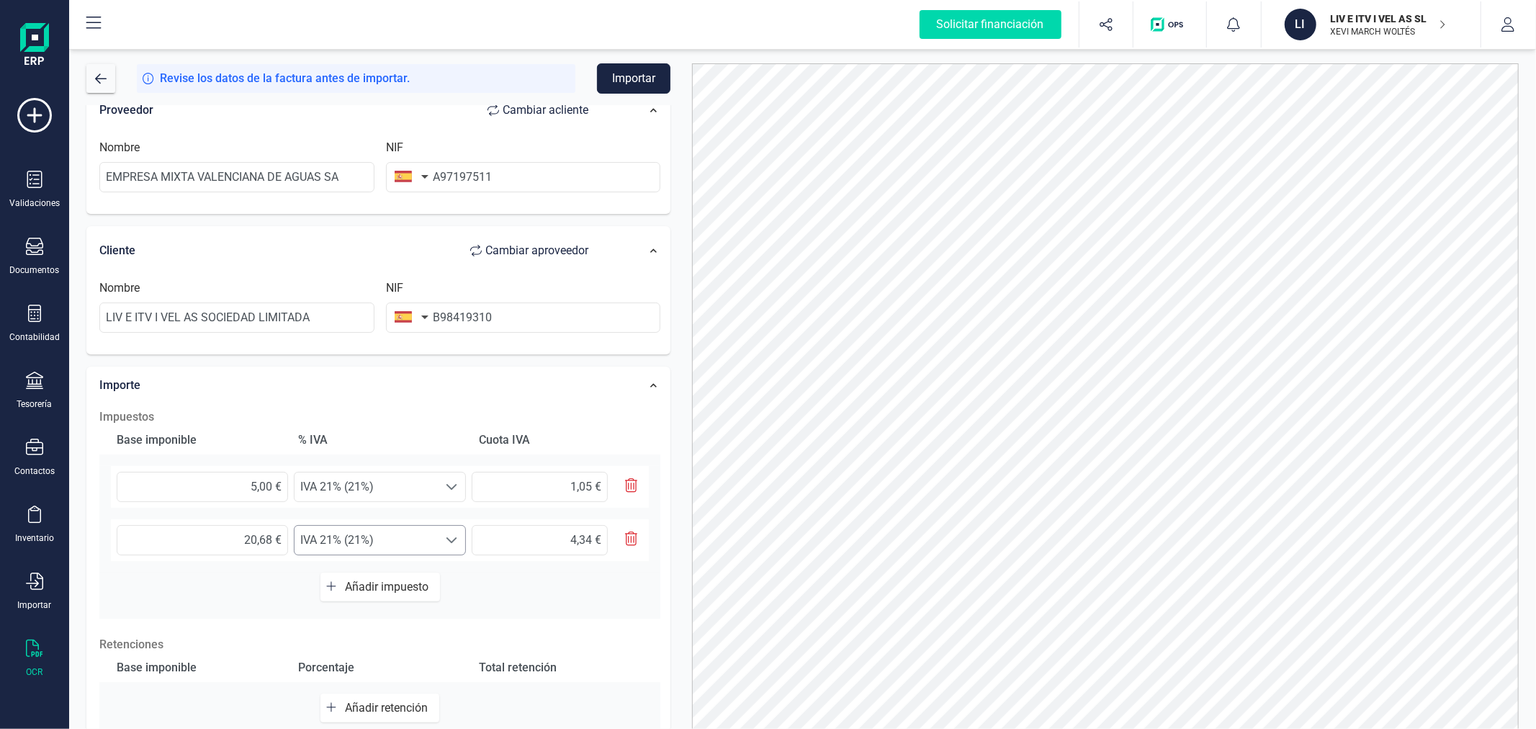
click at [449, 493] on span at bounding box center [452, 487] width 12 height 12
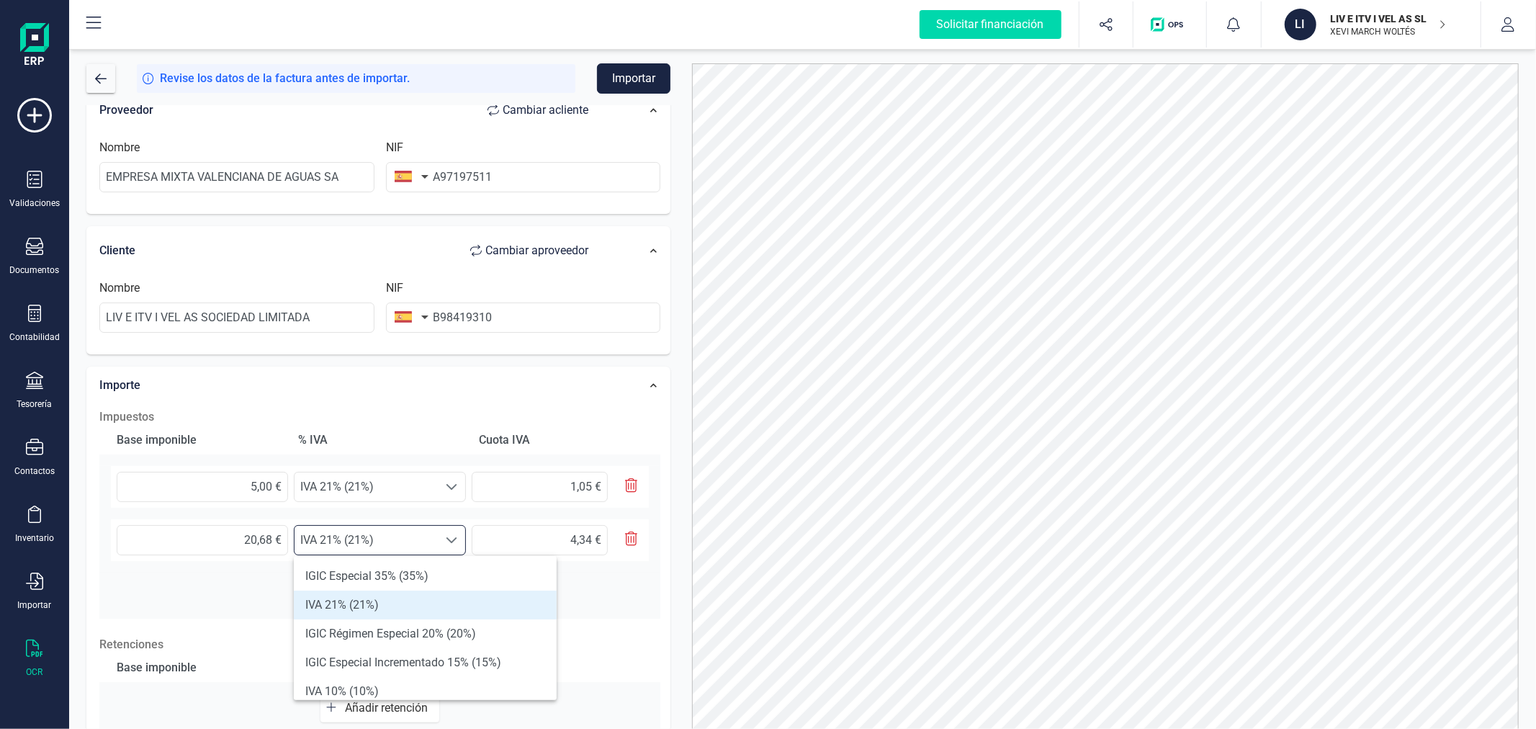
scroll to position [8, 62]
click at [445, 687] on li "IVA 10% (10%)" at bounding box center [425, 691] width 263 height 29
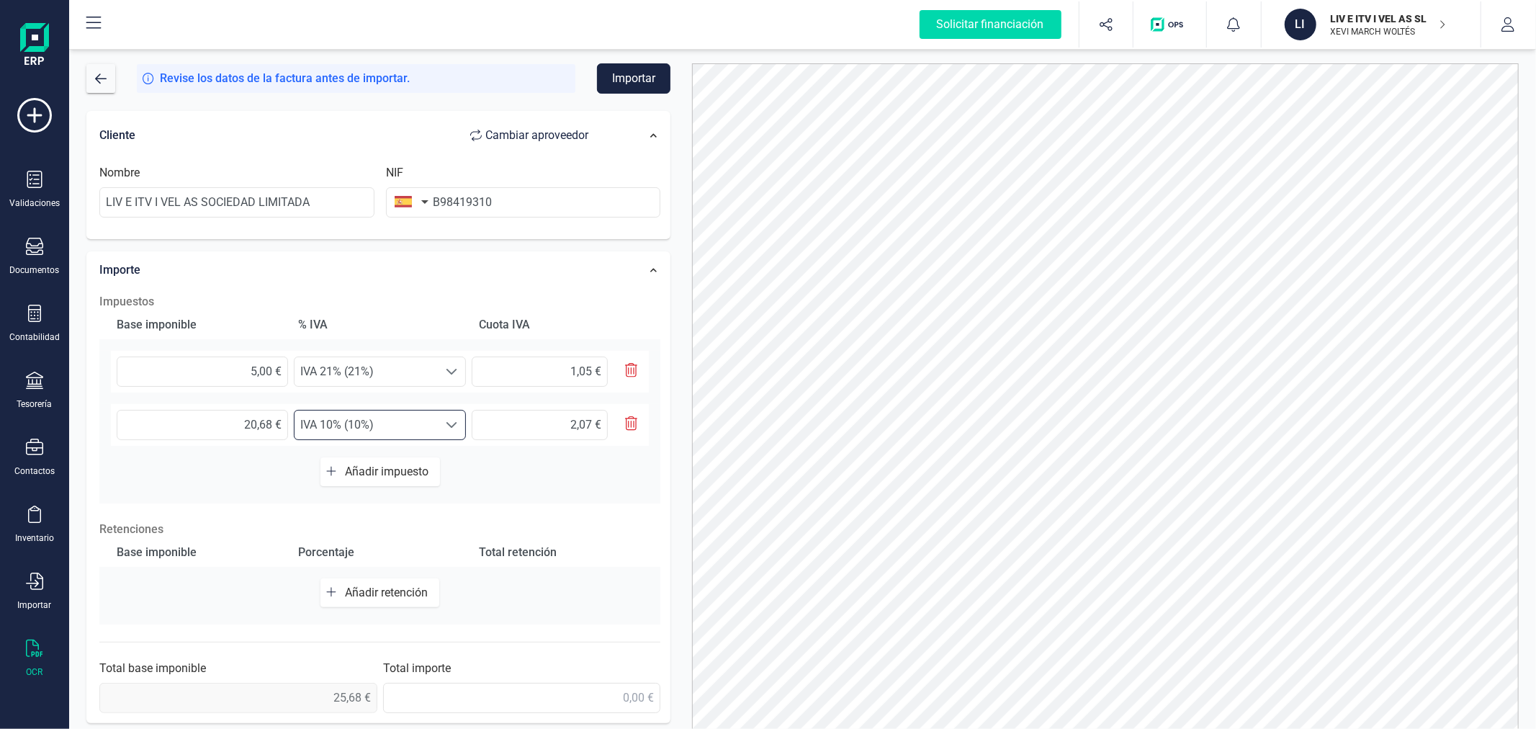
scroll to position [282, 0]
click at [376, 459] on span "Añadir impuesto" at bounding box center [389, 466] width 89 height 14
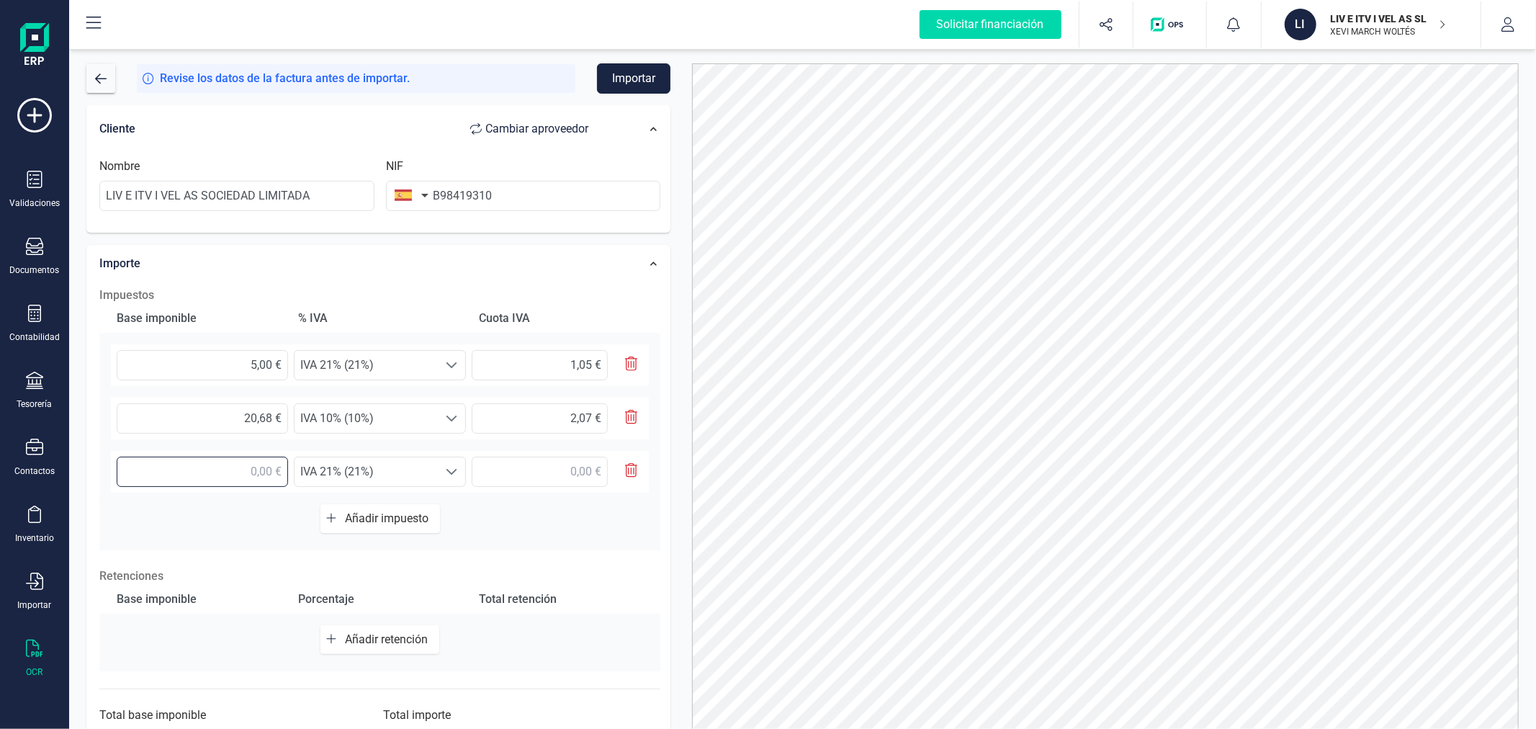
click at [239, 468] on input "text" at bounding box center [202, 472] width 171 height 30
type input "46,17 €"
click at [341, 380] on span "IVA 21% (21%)" at bounding box center [366, 365] width 143 height 29
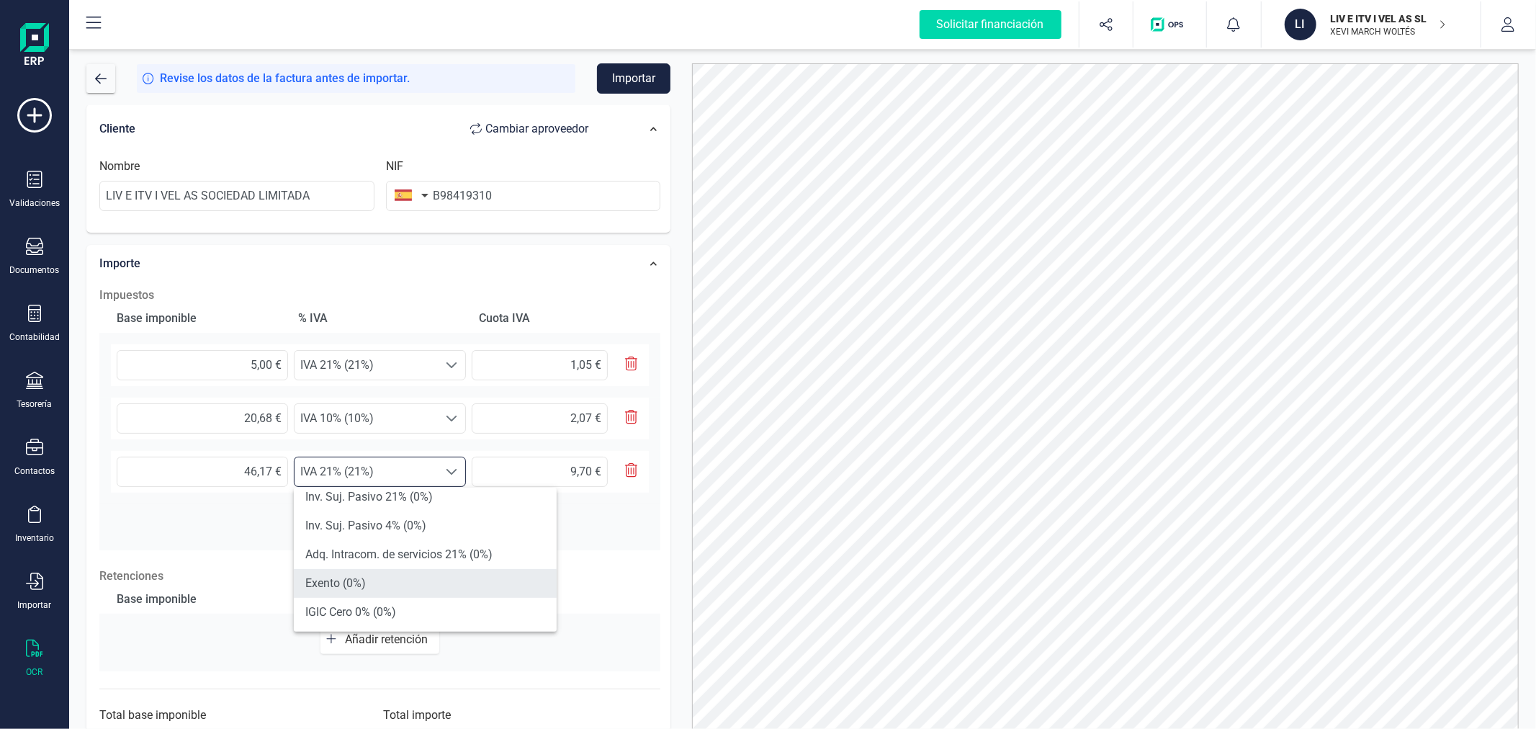
click at [385, 578] on li "Exento (0%)" at bounding box center [425, 583] width 263 height 29
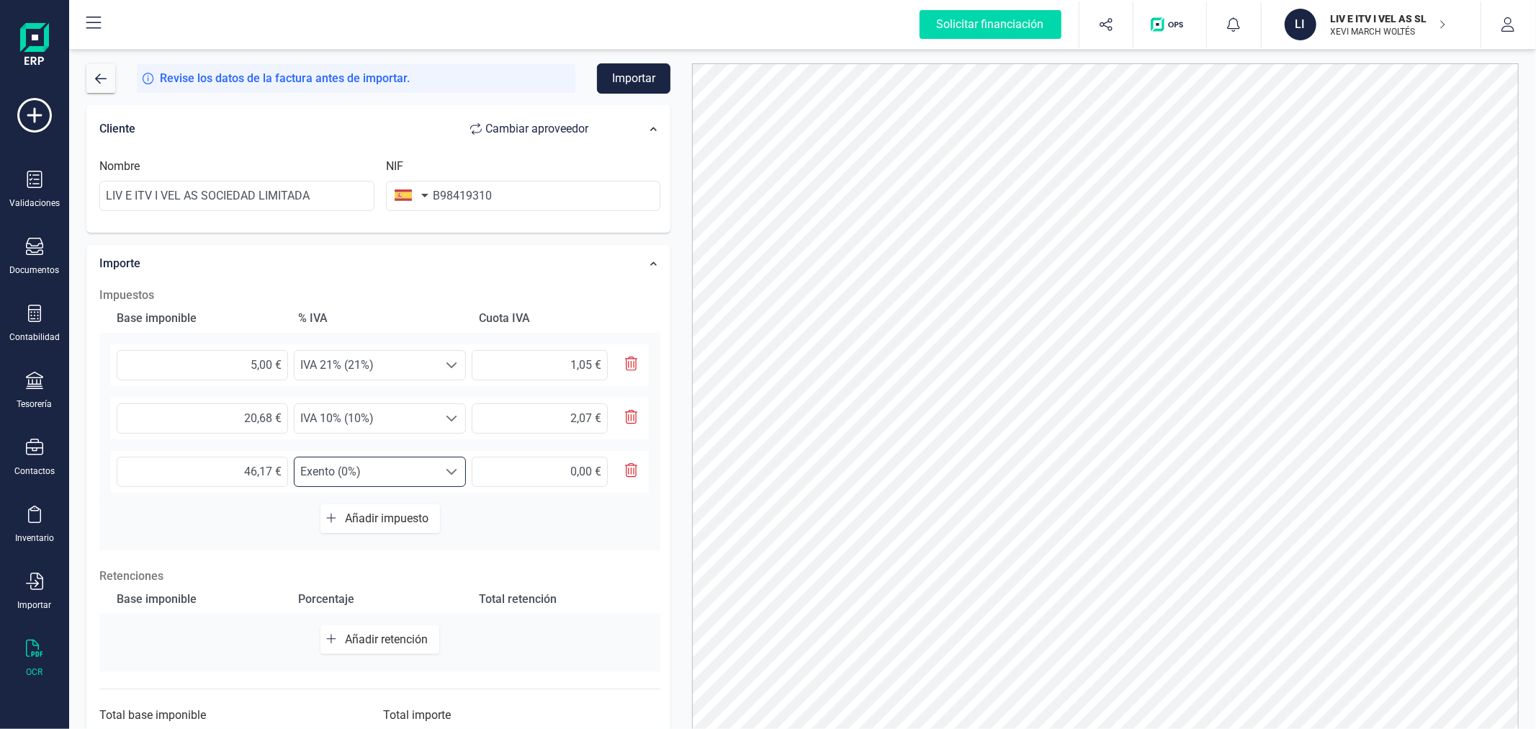
click at [677, 482] on div "Datos Factura Número de factura A2025FCU182734 Fecha de emisión 18/08/2025 Prov…" at bounding box center [379, 301] width 606 height 954
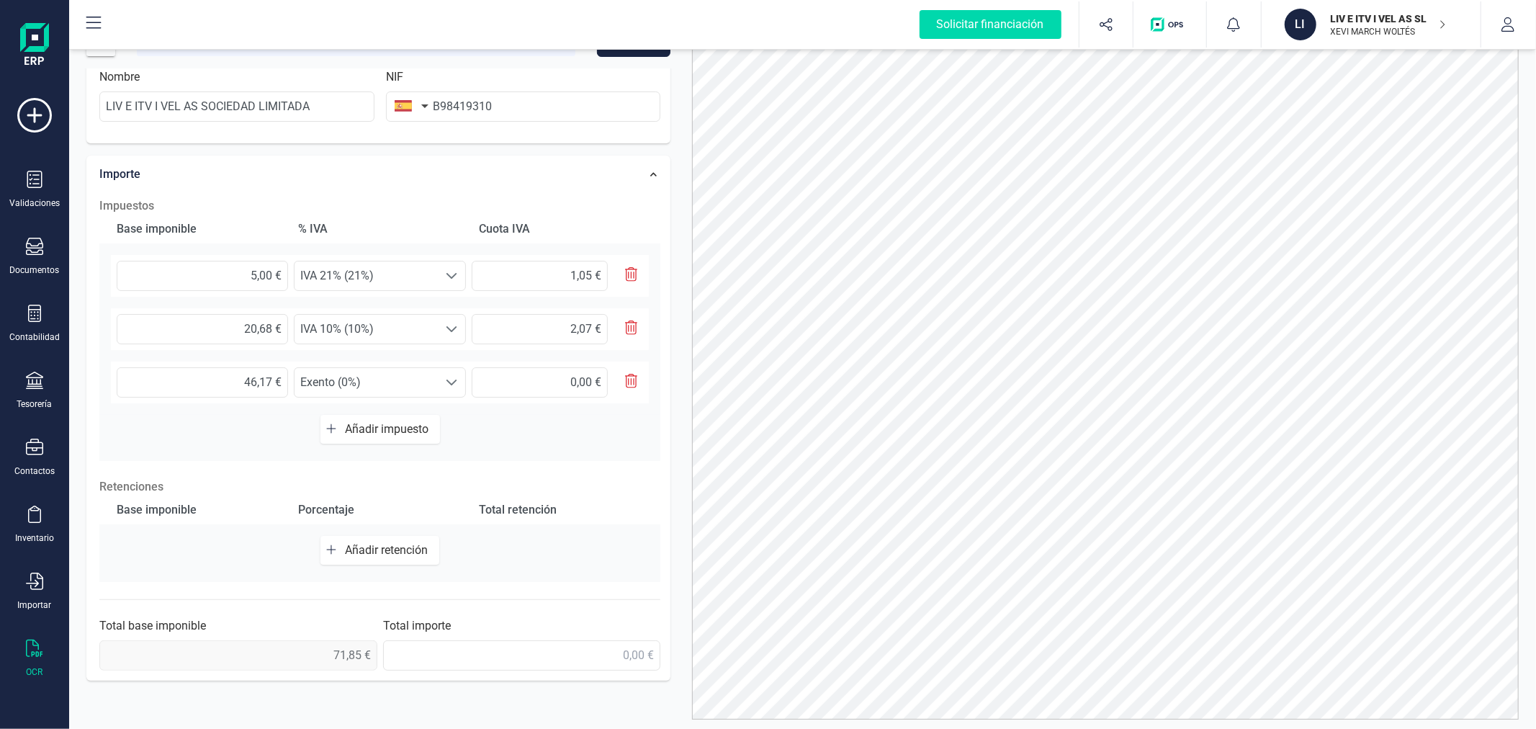
scroll to position [68, 0]
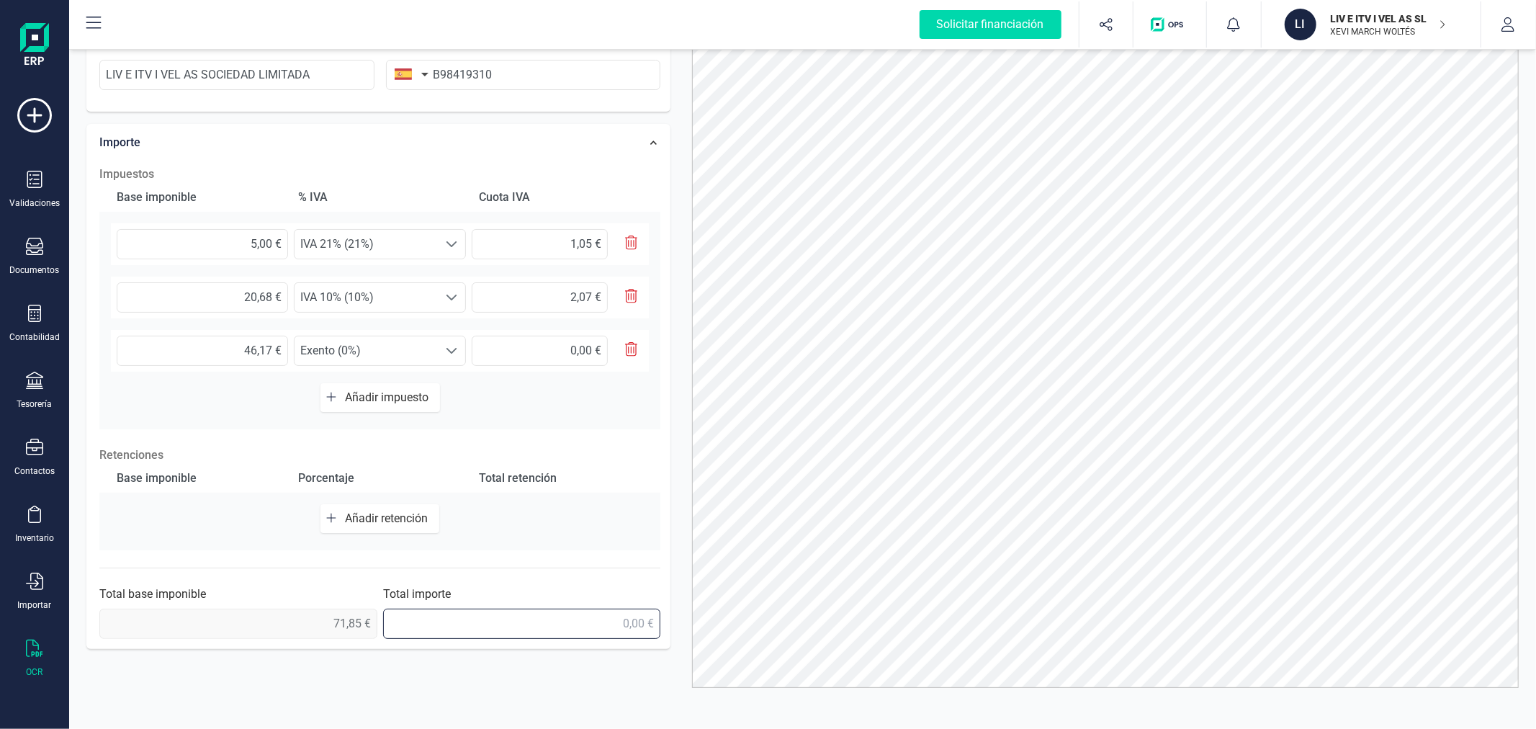
click at [620, 637] on input "text" at bounding box center [522, 624] width 278 height 30
click at [620, 630] on input "74,00 €" at bounding box center [522, 624] width 278 height 30
click at [678, 477] on div "Datos Factura Número de factura A2025FCU182734 Fecha de emisión 18/08/2025 Prov…" at bounding box center [379, 180] width 606 height 954
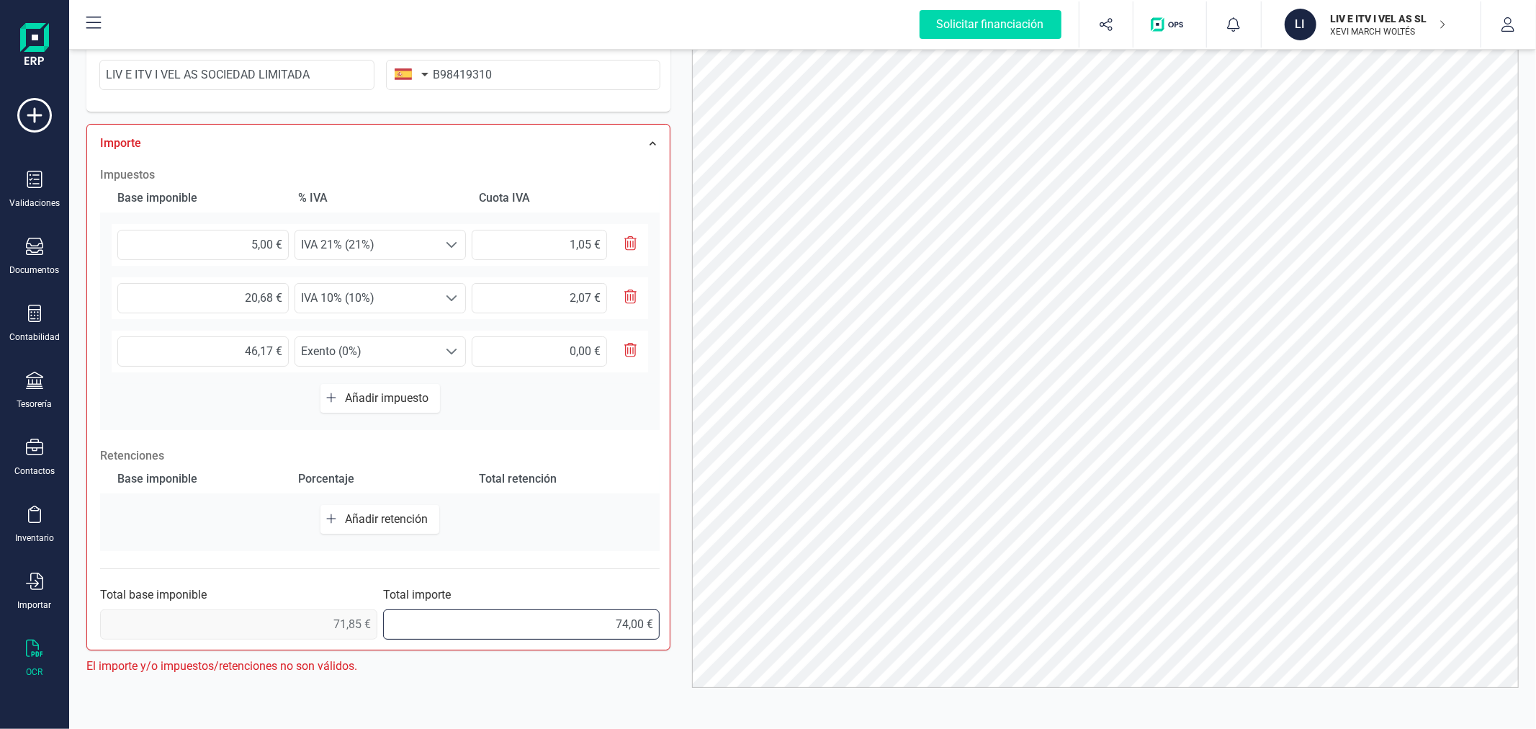
click at [598, 624] on input "74,00 €" at bounding box center [521, 624] width 277 height 30
type input "74,97 €"
click at [681, 504] on div at bounding box center [1105, 341] width 848 height 692
click at [681, 398] on div at bounding box center [1105, 341] width 848 height 692
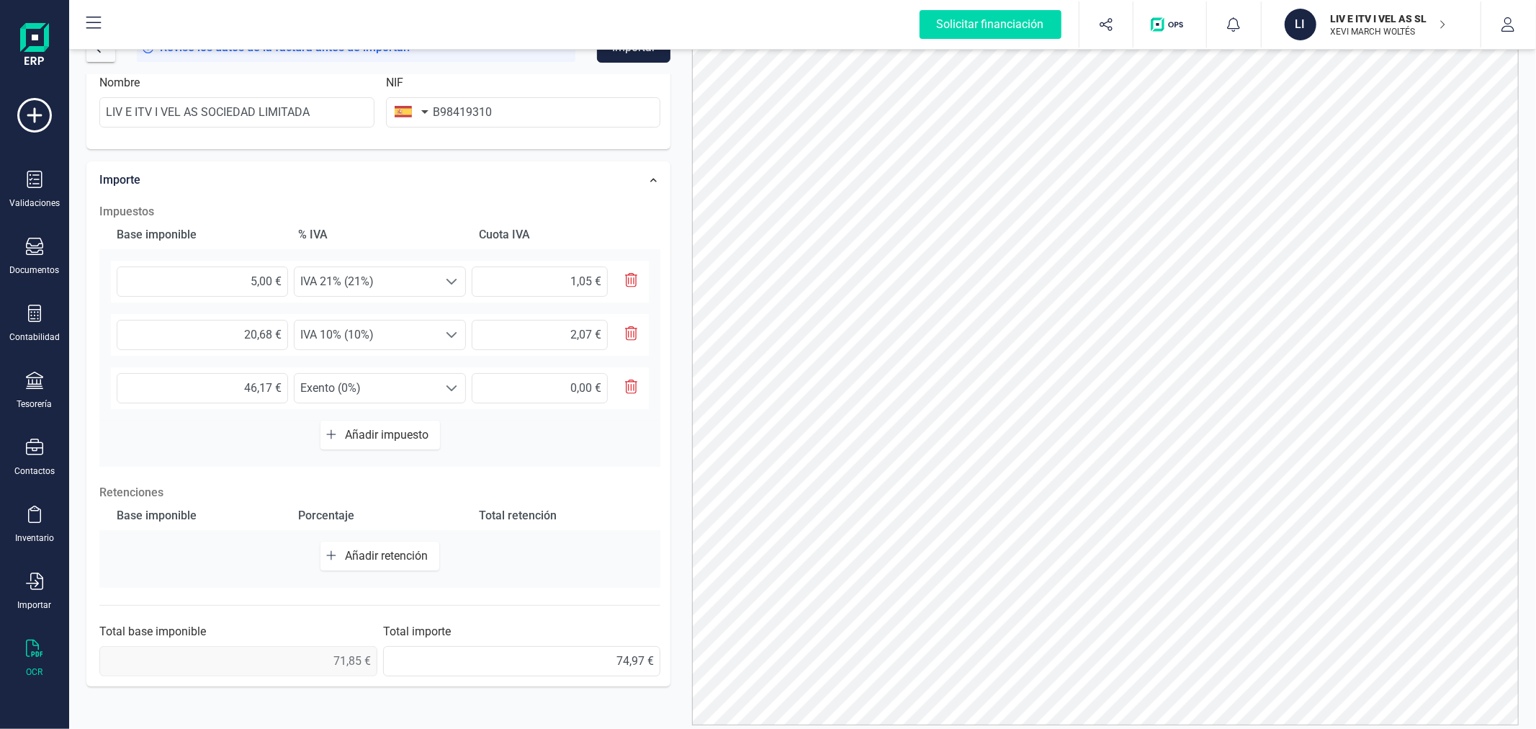
scroll to position [0, 0]
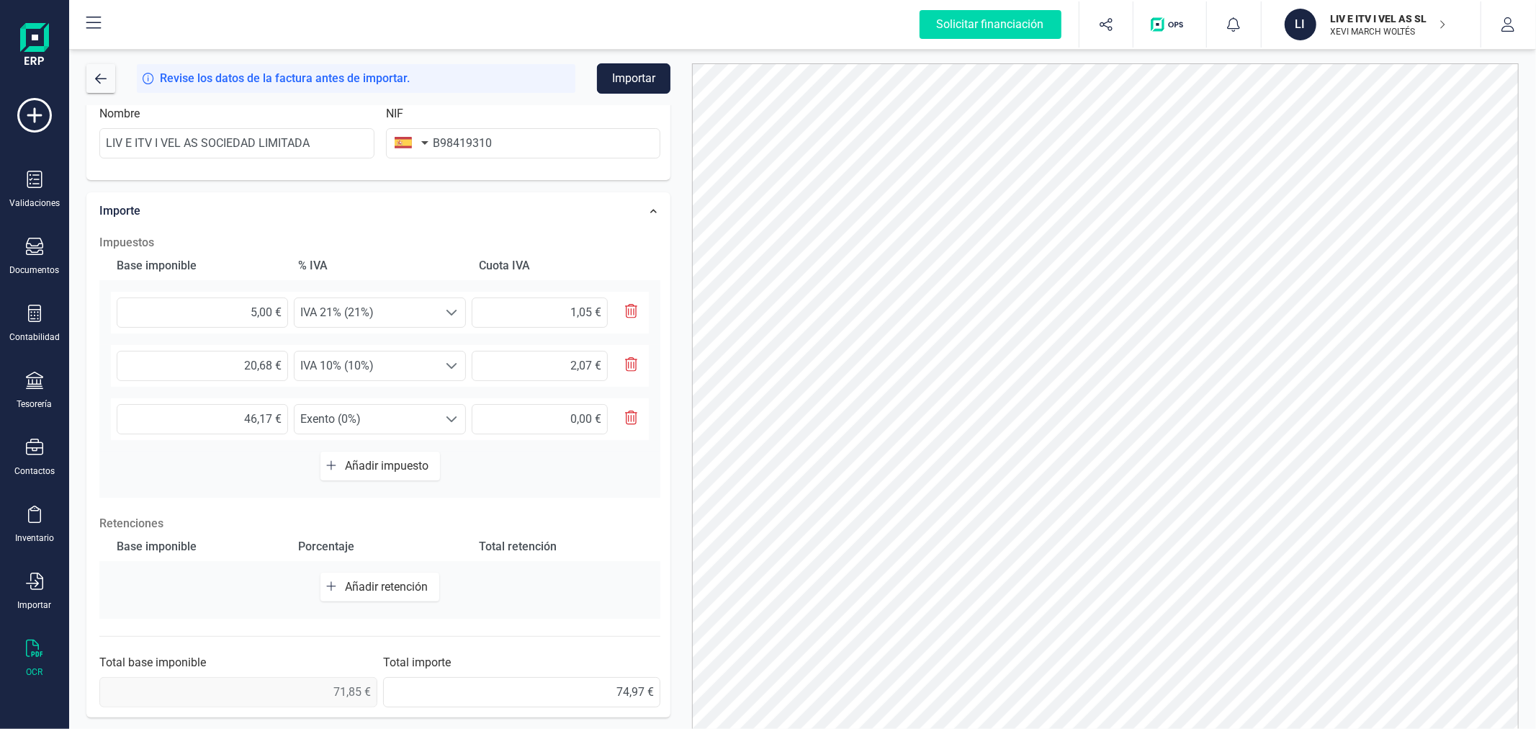
click at [664, 73] on button "Importar" at bounding box center [633, 78] width 73 height 30
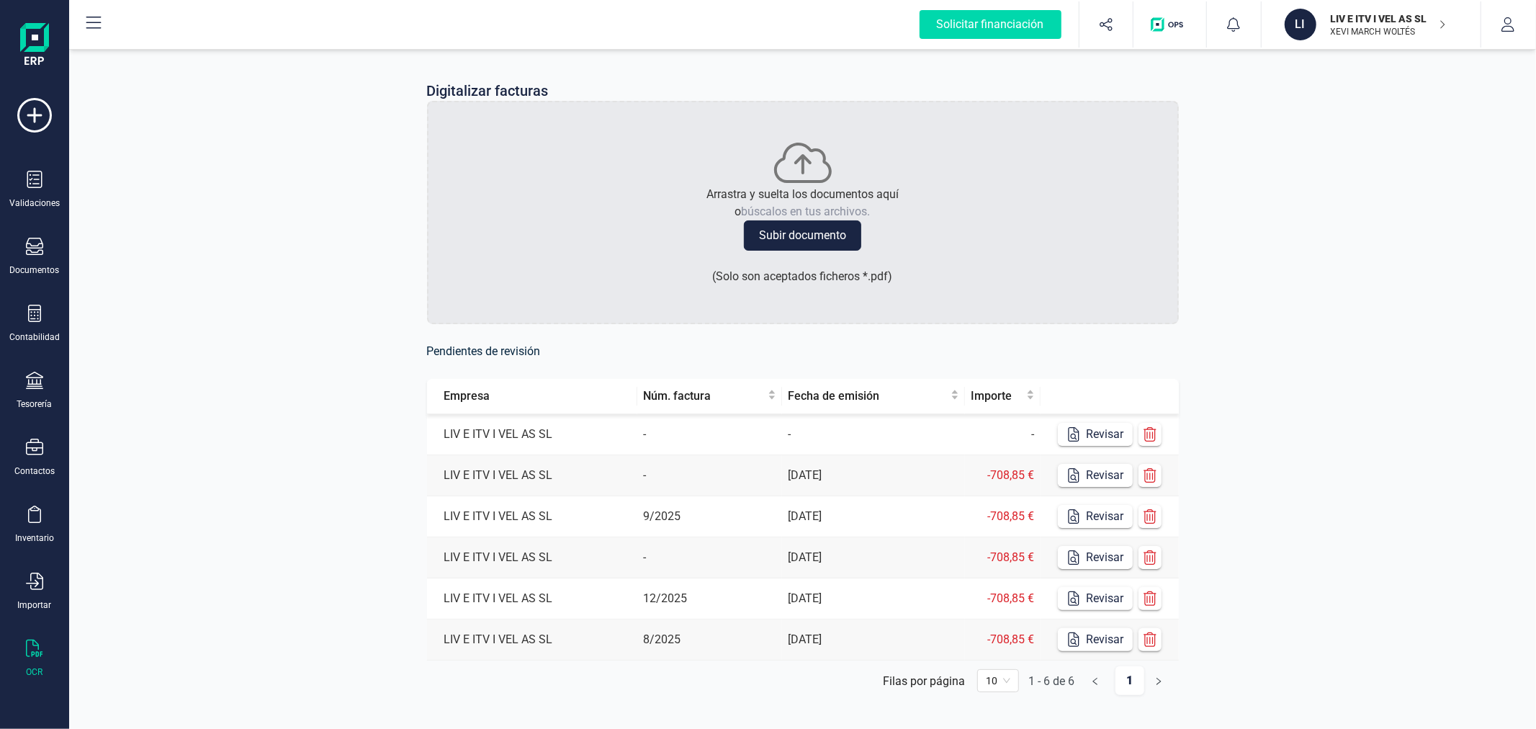
click at [1378, 27] on p "XEVI MARCH WOLTÉS" at bounding box center [1388, 32] width 115 height 12
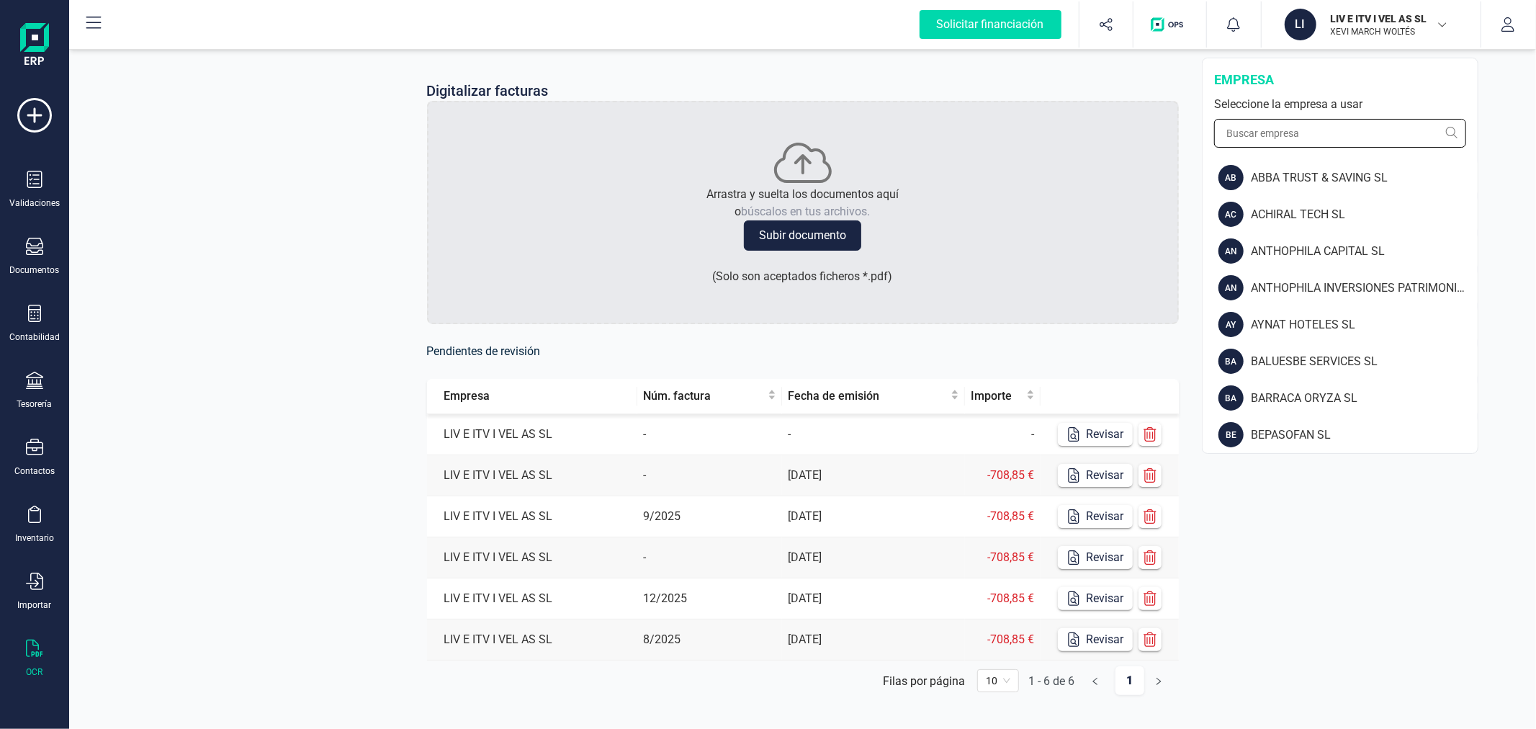
click at [1314, 145] on input "text" at bounding box center [1340, 133] width 252 height 29
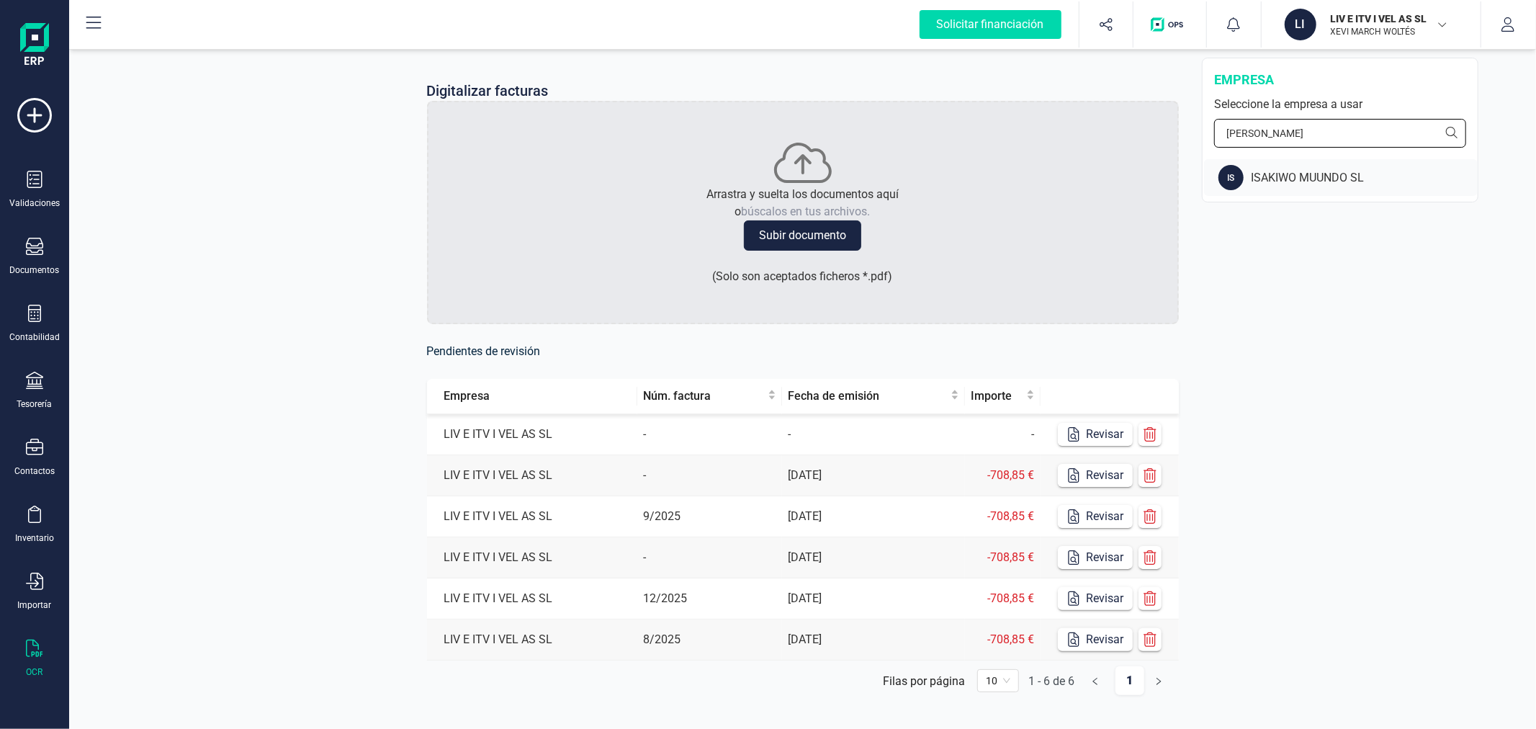
type input "isak"
click at [1305, 167] on div "IS ISAKIWO MUUNDO SL" at bounding box center [1341, 177] width 274 height 37
click at [15, 331] on div "Contabilidad" at bounding box center [35, 324] width 58 height 38
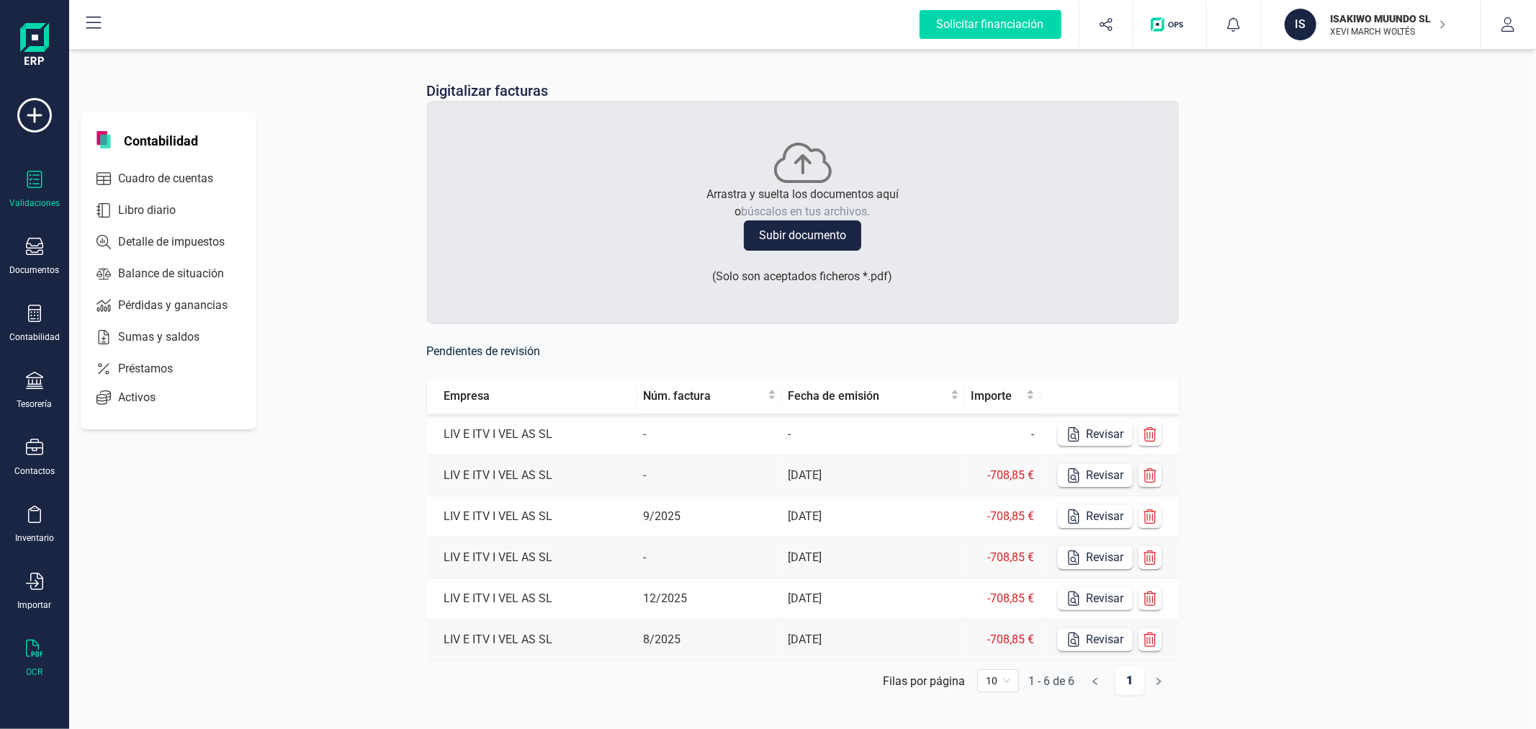
click at [31, 183] on icon at bounding box center [34, 179] width 17 height 17
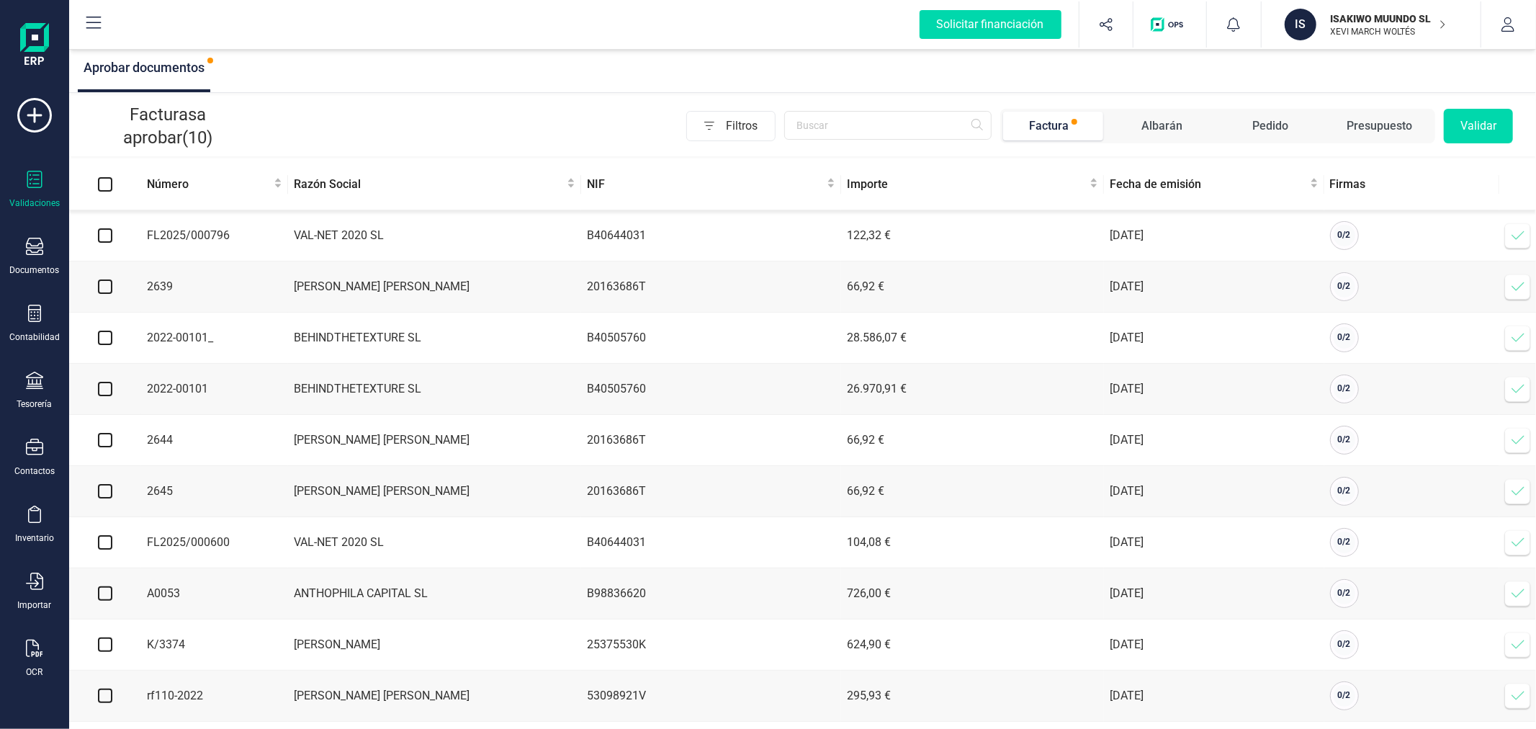
scroll to position [19, 0]
